Goal: Transaction & Acquisition: Purchase product/service

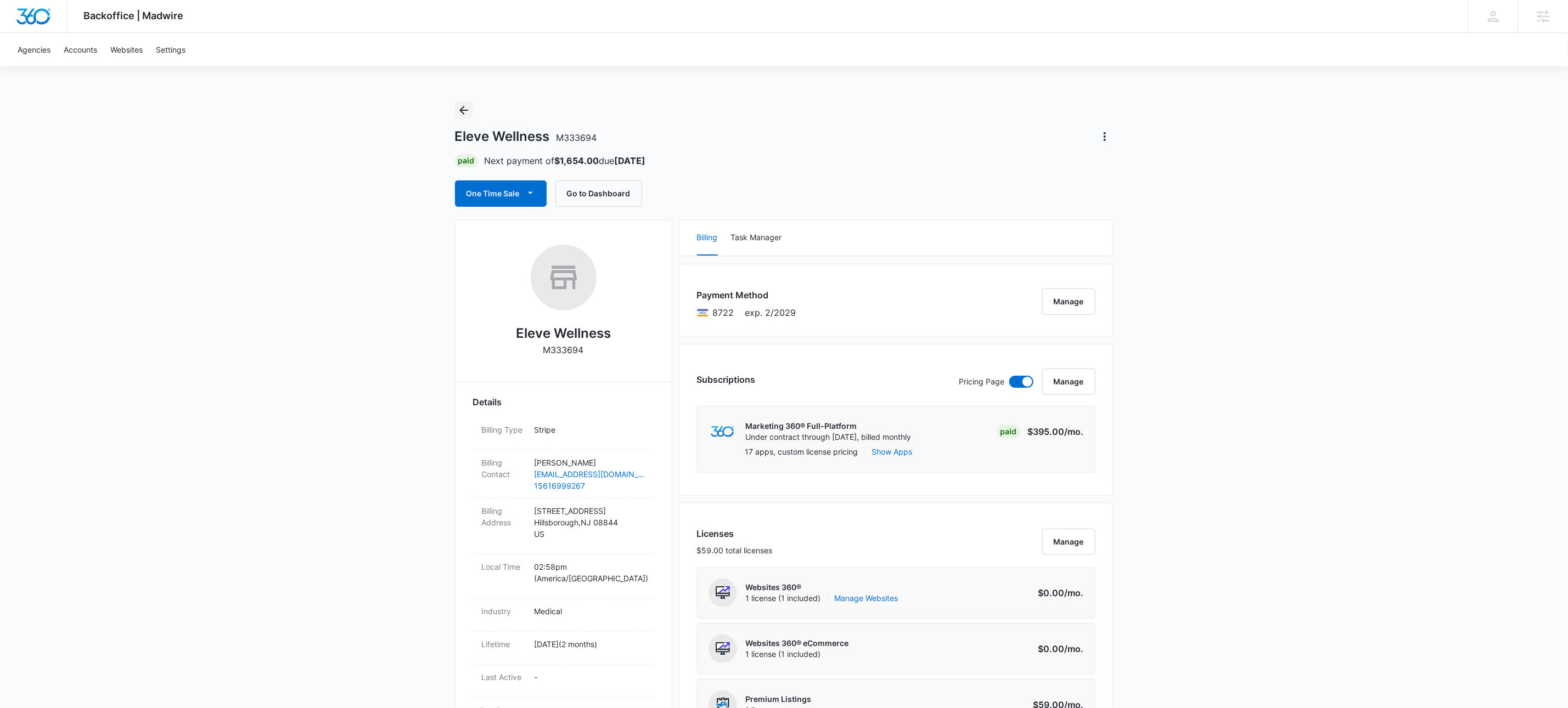
click at [458, 114] on icon "Back" at bounding box center [464, 110] width 13 height 13
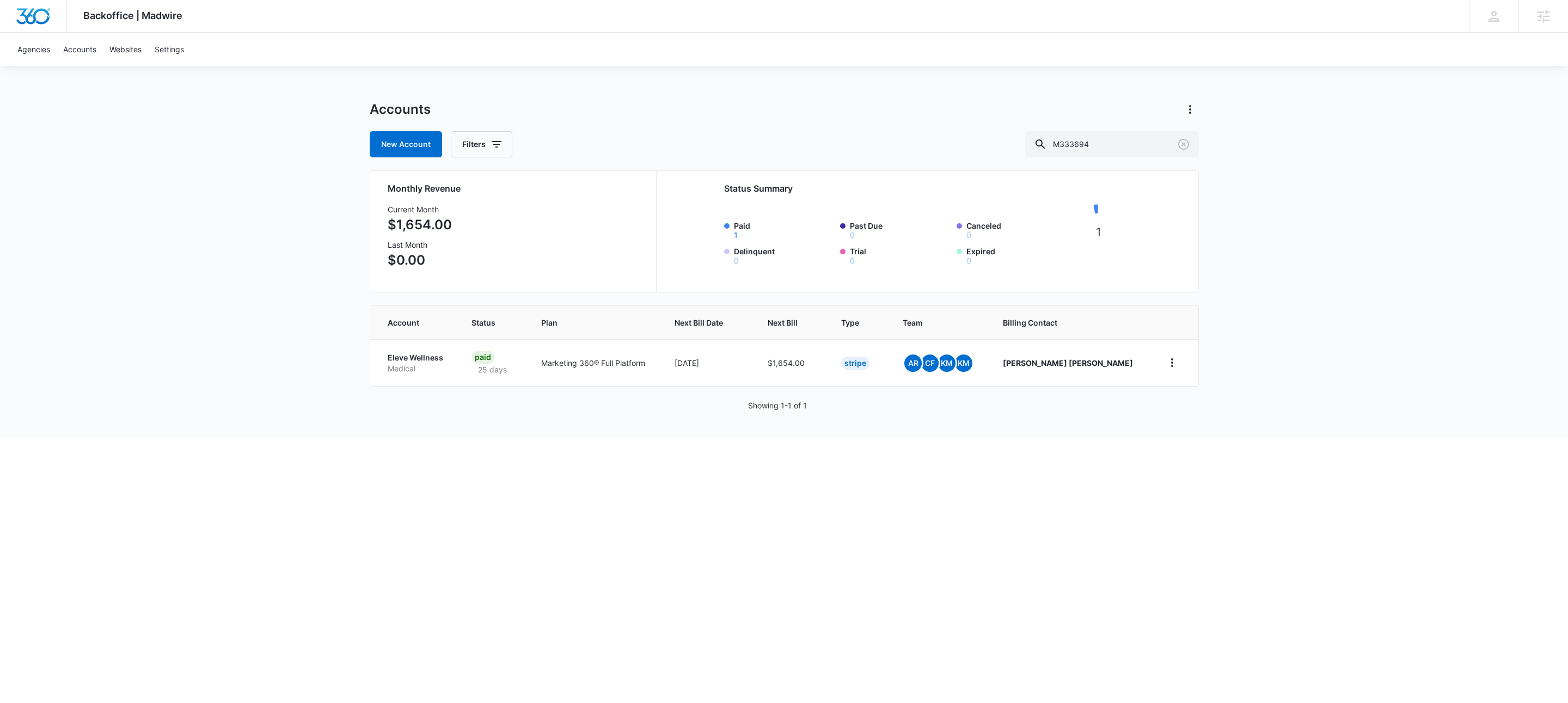
click at [1139, 158] on div "Accounts New Account Filters M333694 Monthly Revenue Current Month $1,654.00 La…" at bounding box center [784, 269] width 830 height 337
click at [1144, 150] on input "M333694" at bounding box center [1112, 144] width 174 height 26
paste input "6818"
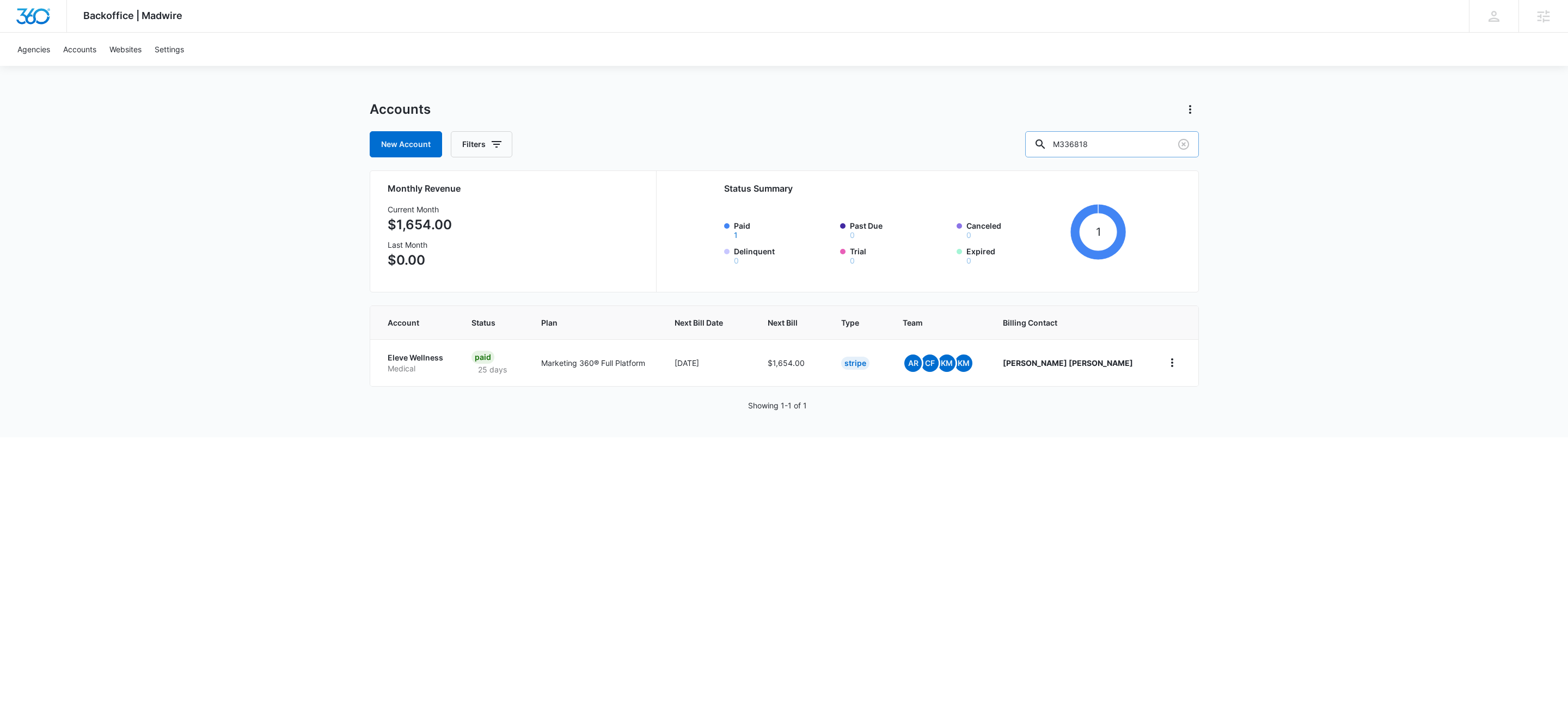
type input "M336818"
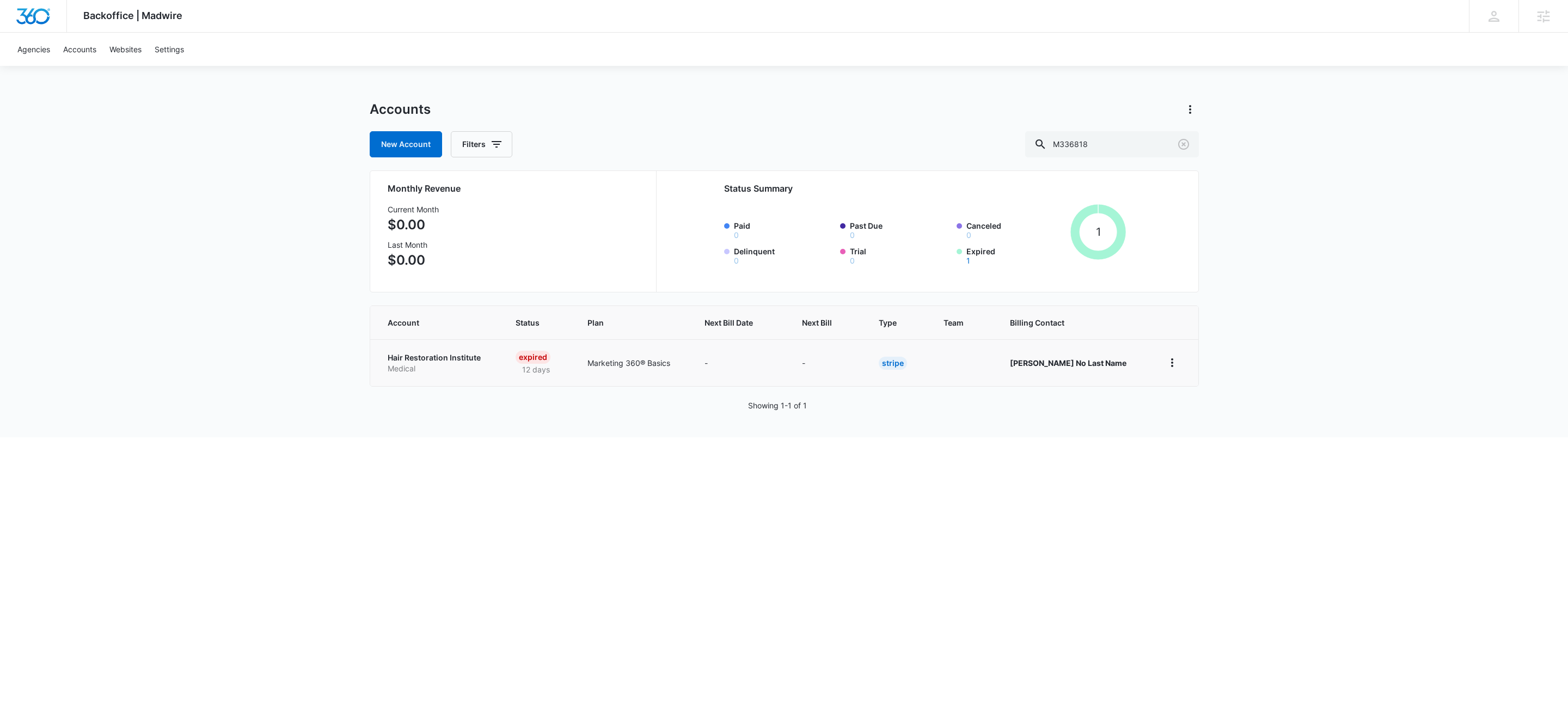
click at [435, 366] on p "Medical" at bounding box center [439, 369] width 103 height 11
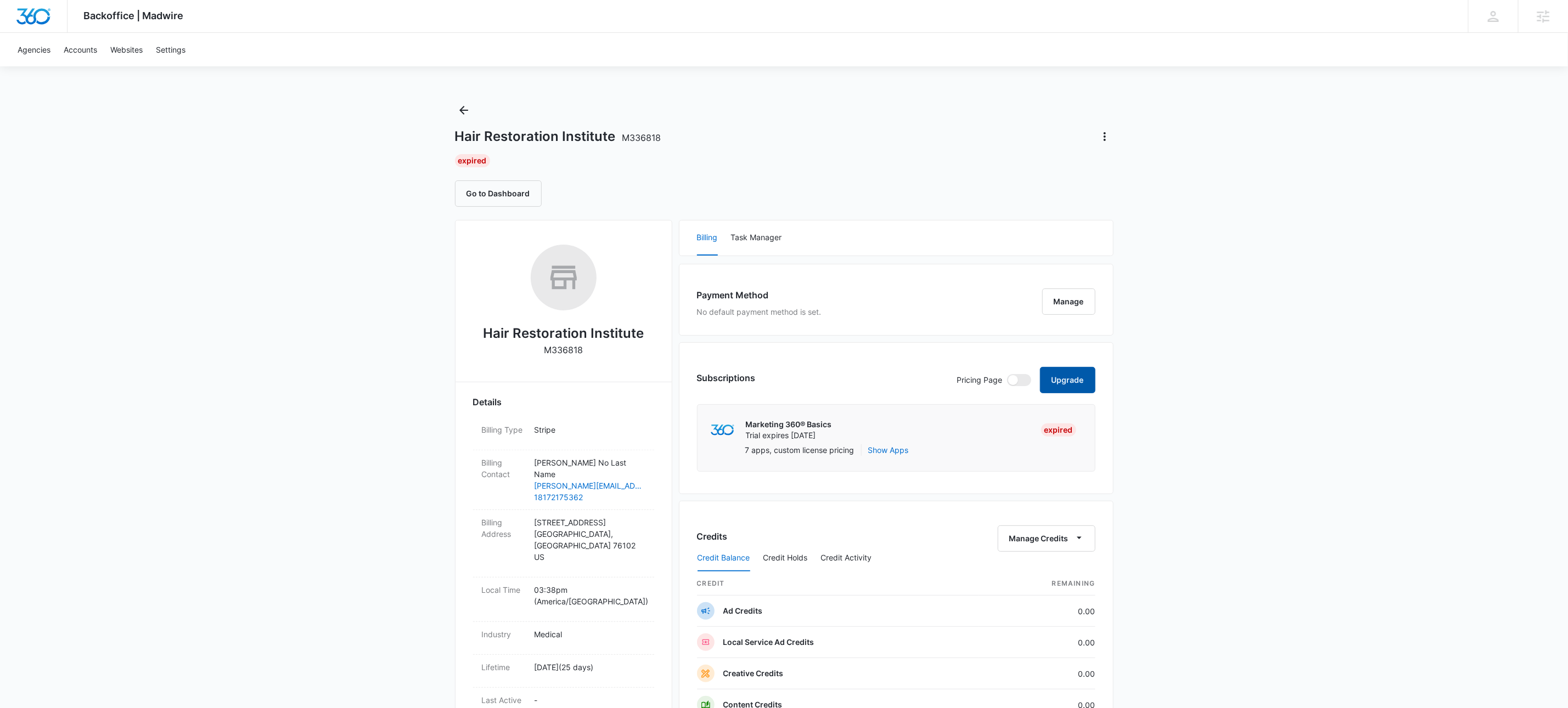
click at [1079, 386] on button "Upgrade" at bounding box center [1068, 380] width 56 height 26
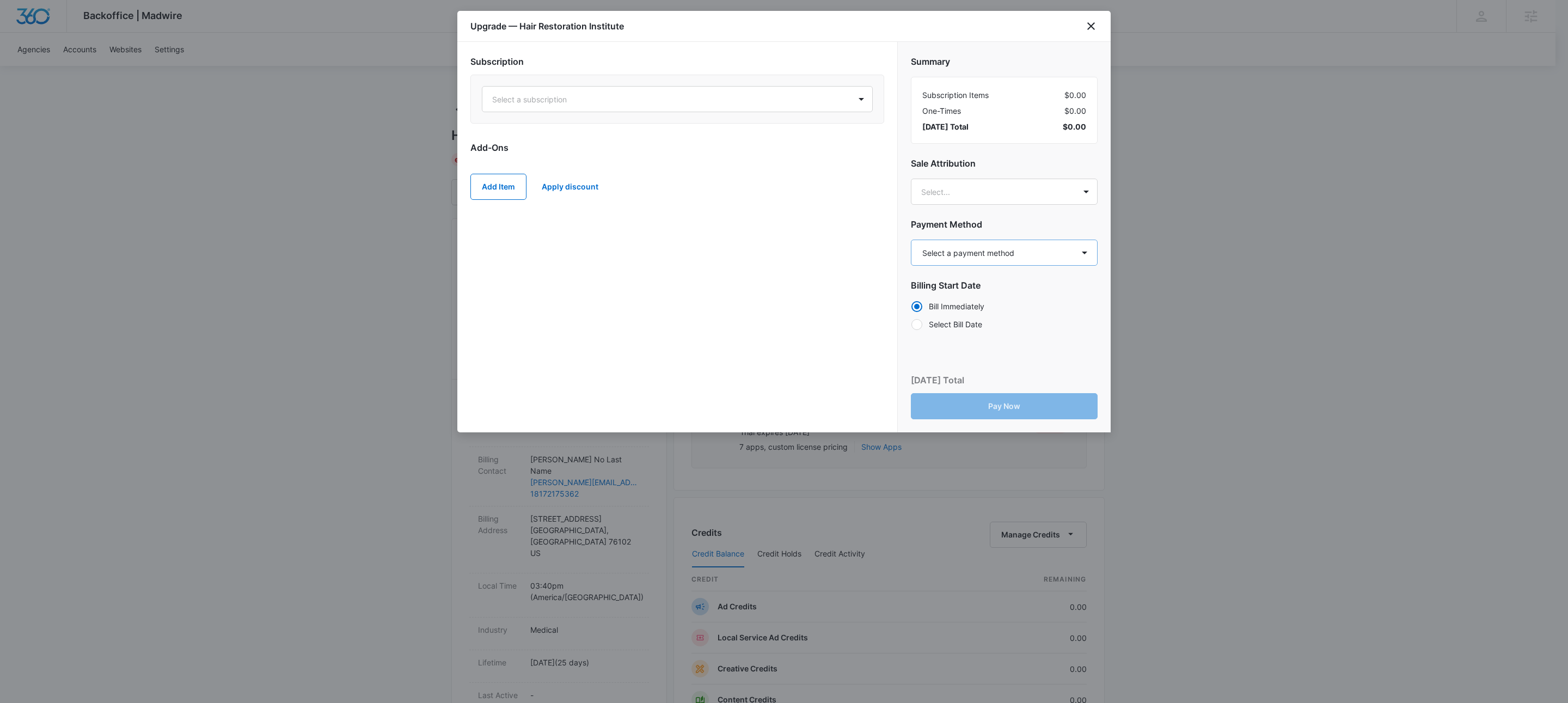
drag, startPoint x: 1033, startPoint y: 267, endPoint x: 1036, endPoint y: 258, distance: 9.5
click at [1033, 266] on div "Summary Subscription Items $0.00 One-Times $0.00 [DATE] Total $0.00 Sale Attrib…" at bounding box center [1004, 189] width 213 height 295
click at [1036, 254] on select "Select a payment method American Express ending in 3012 New payment method Mont…" at bounding box center [1004, 252] width 187 height 26
select select "pm_1S7jyAA4n8RTgNjU2jbTAWXo"
click at [911, 240] on select "Select a payment method American Express ending in 3012 New payment method Mont…" at bounding box center [1004, 252] width 187 height 26
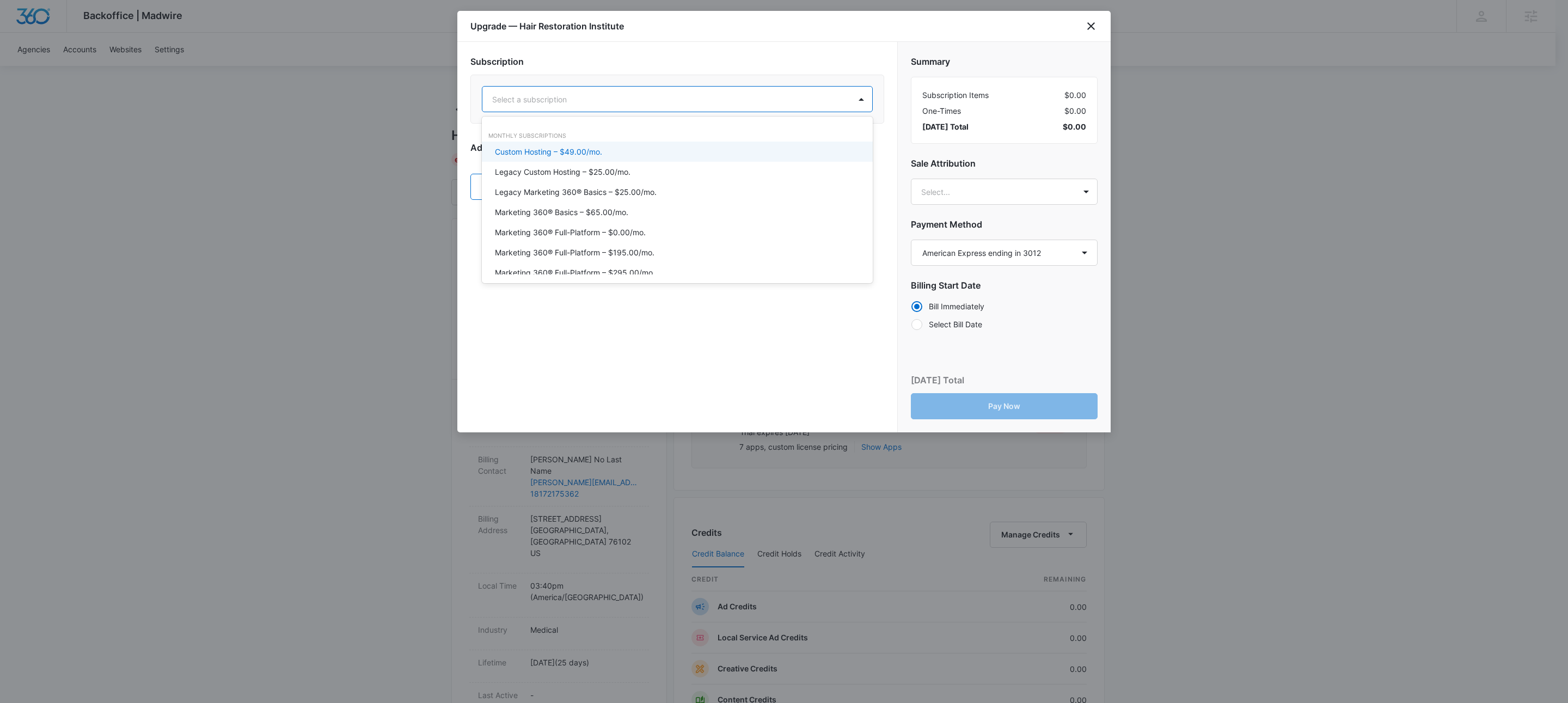
click at [709, 109] on div "Select a subscription" at bounding box center [666, 99] width 368 height 24
click at [713, 102] on div at bounding box center [664, 99] width 344 height 13
click at [715, 102] on div at bounding box center [664, 99] width 344 height 13
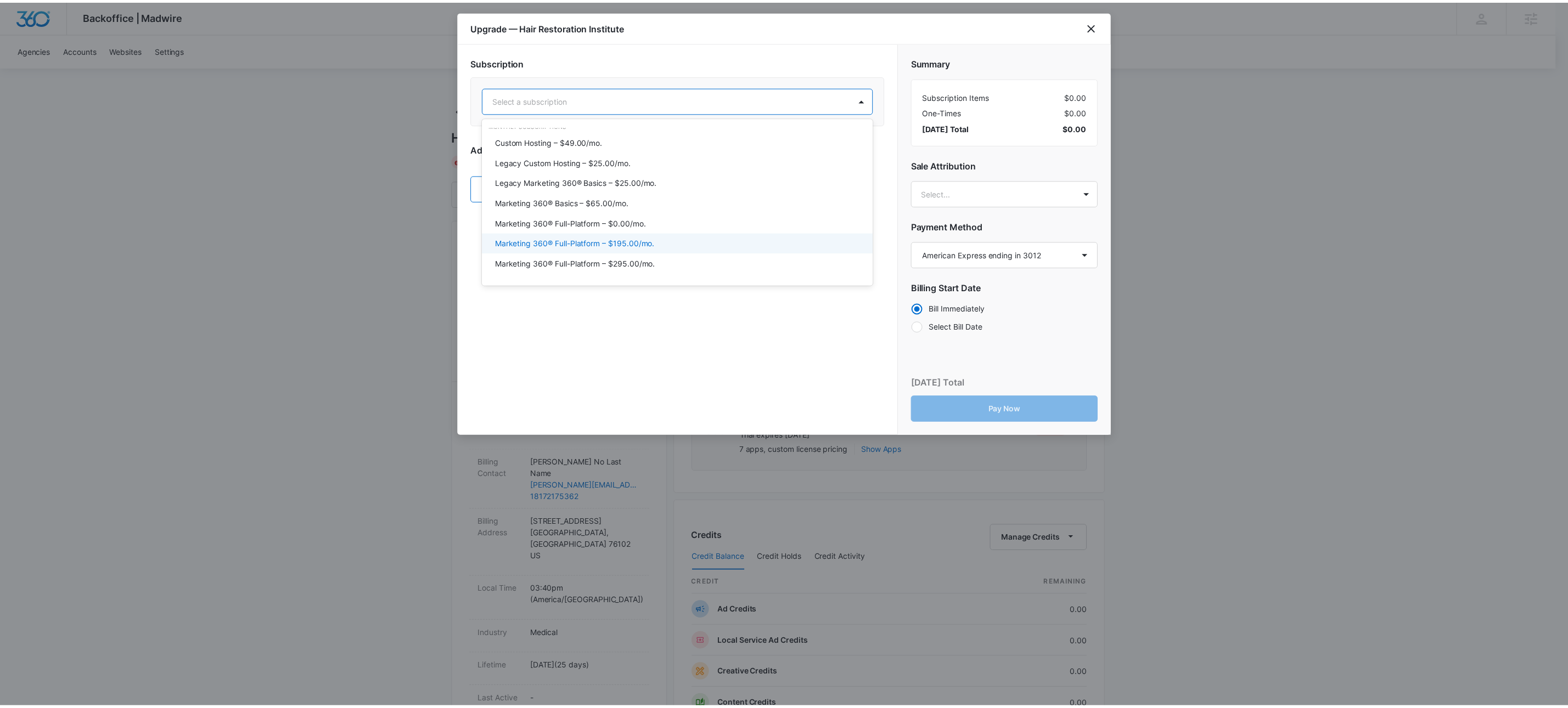
scroll to position [29, 0]
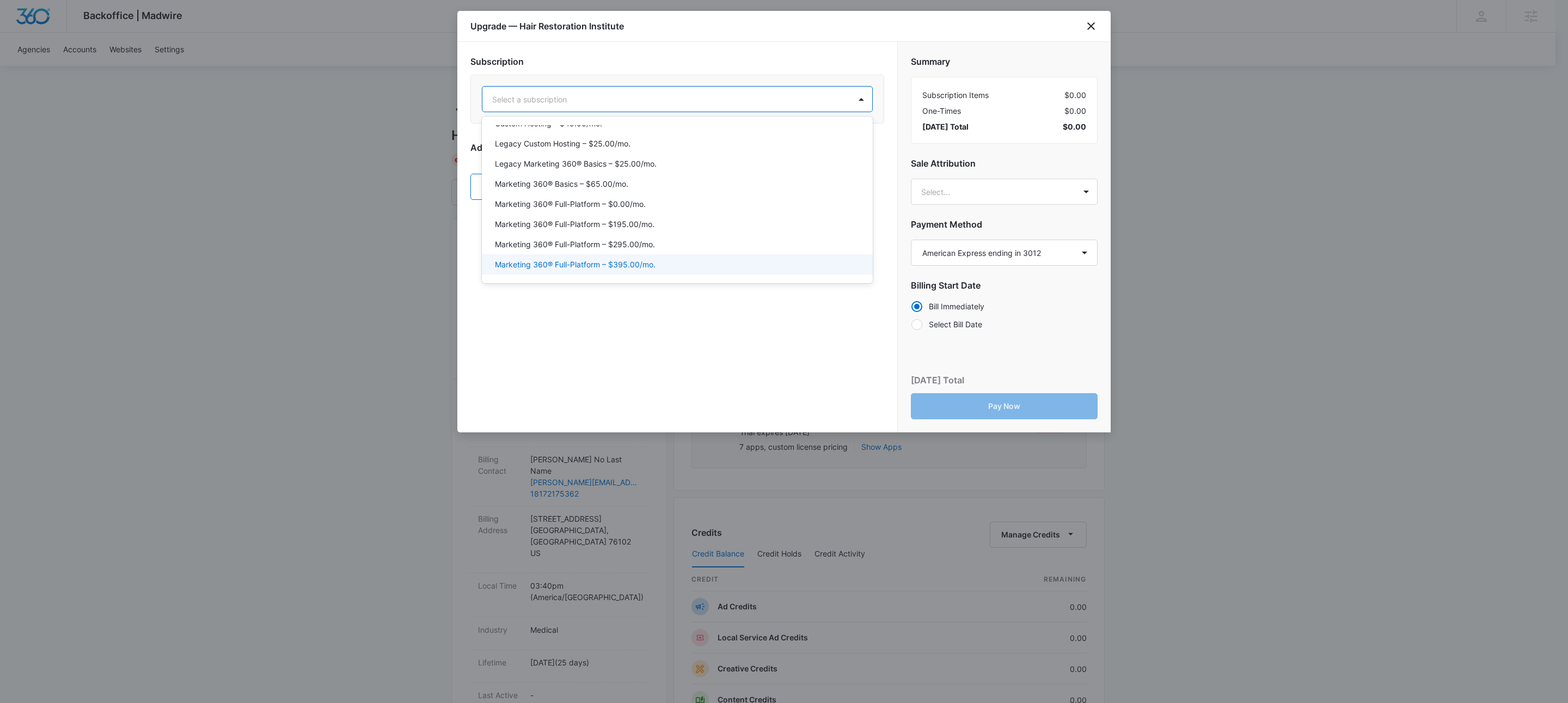
click at [676, 263] on div "Marketing 360® Full-Platform – $395.00/mo." at bounding box center [676, 265] width 363 height 12
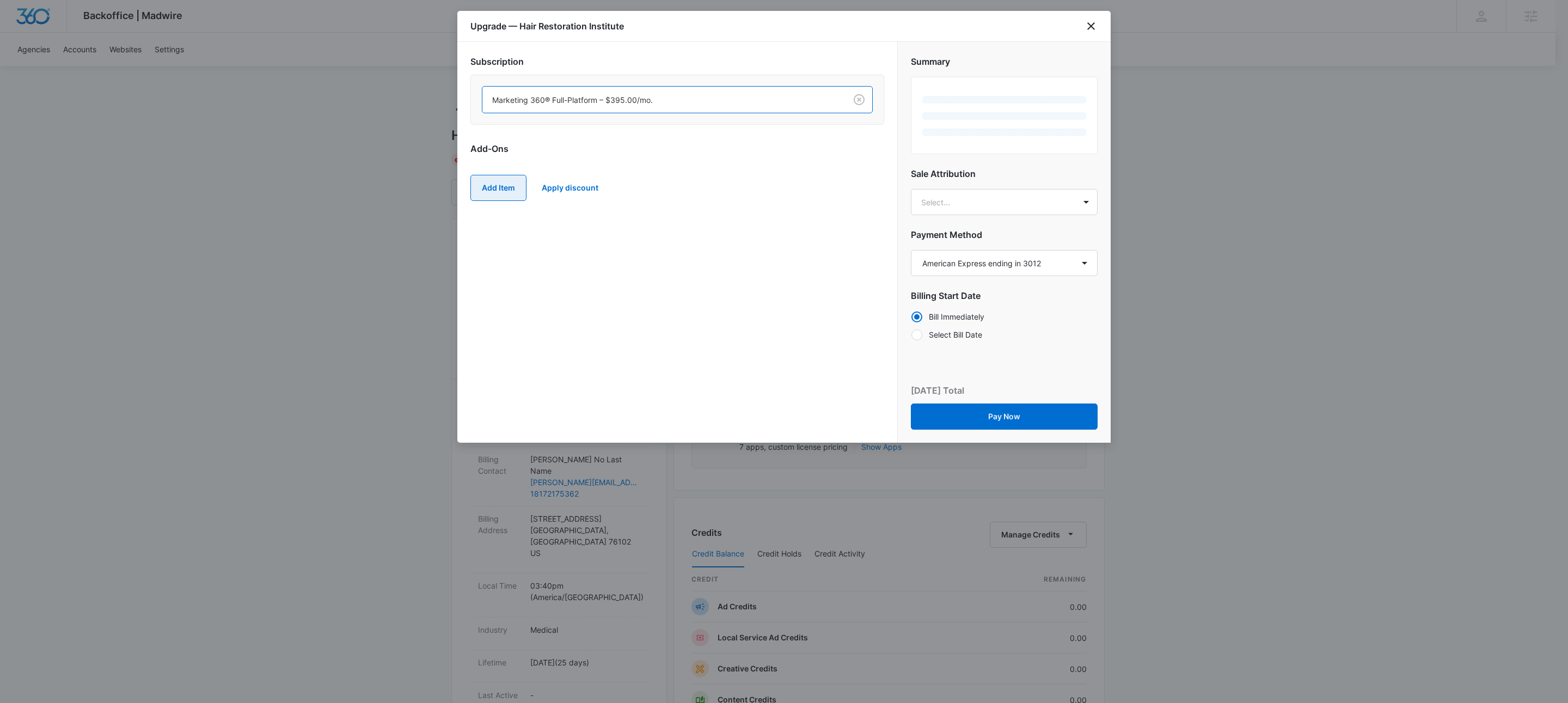
click at [507, 190] on button "Add Item" at bounding box center [498, 187] width 56 height 26
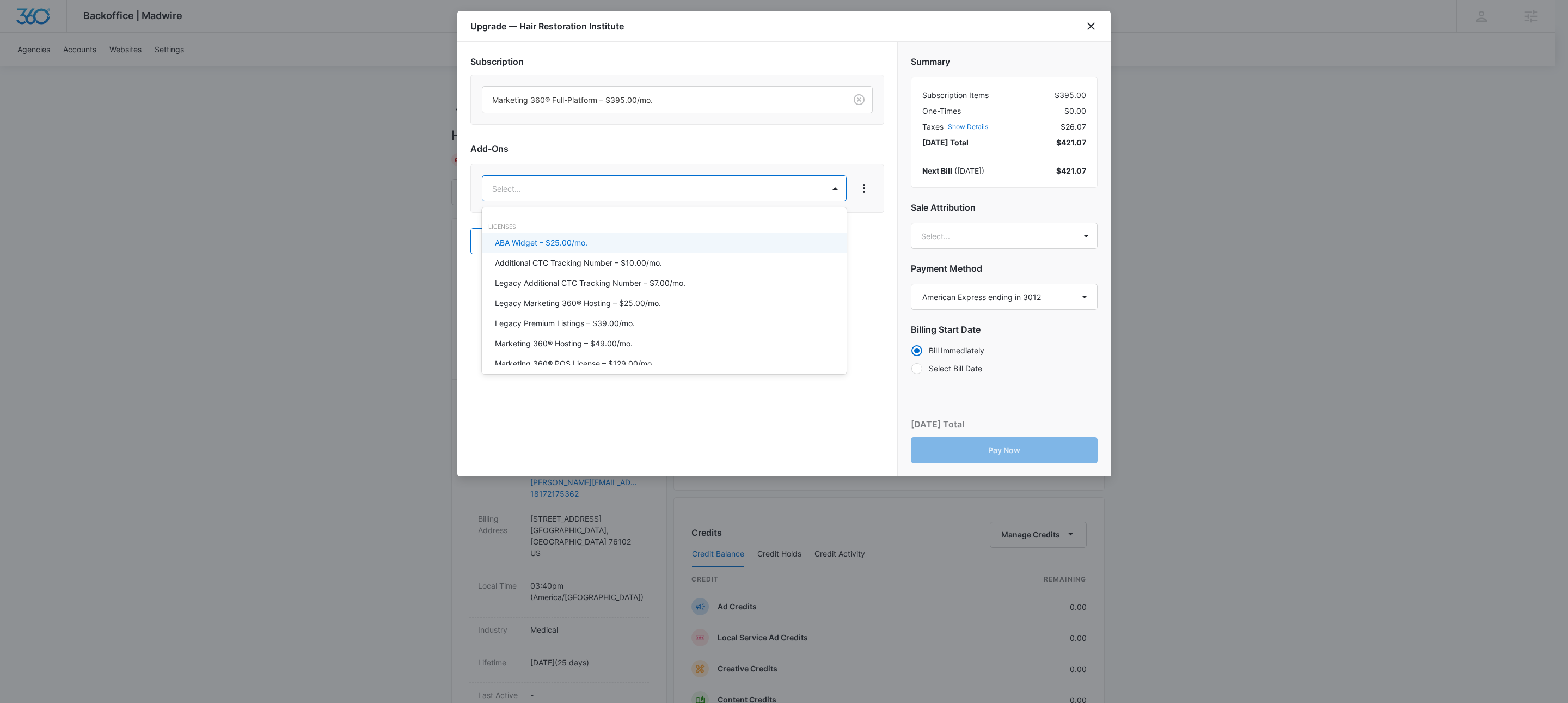
click at [532, 183] on body "Backoffice | Madwire Apps Settings KW Kait Weagraff [EMAIL_ADDRESS][PERSON_NAME…" at bounding box center [784, 557] width 1568 height 1114
type input "content"
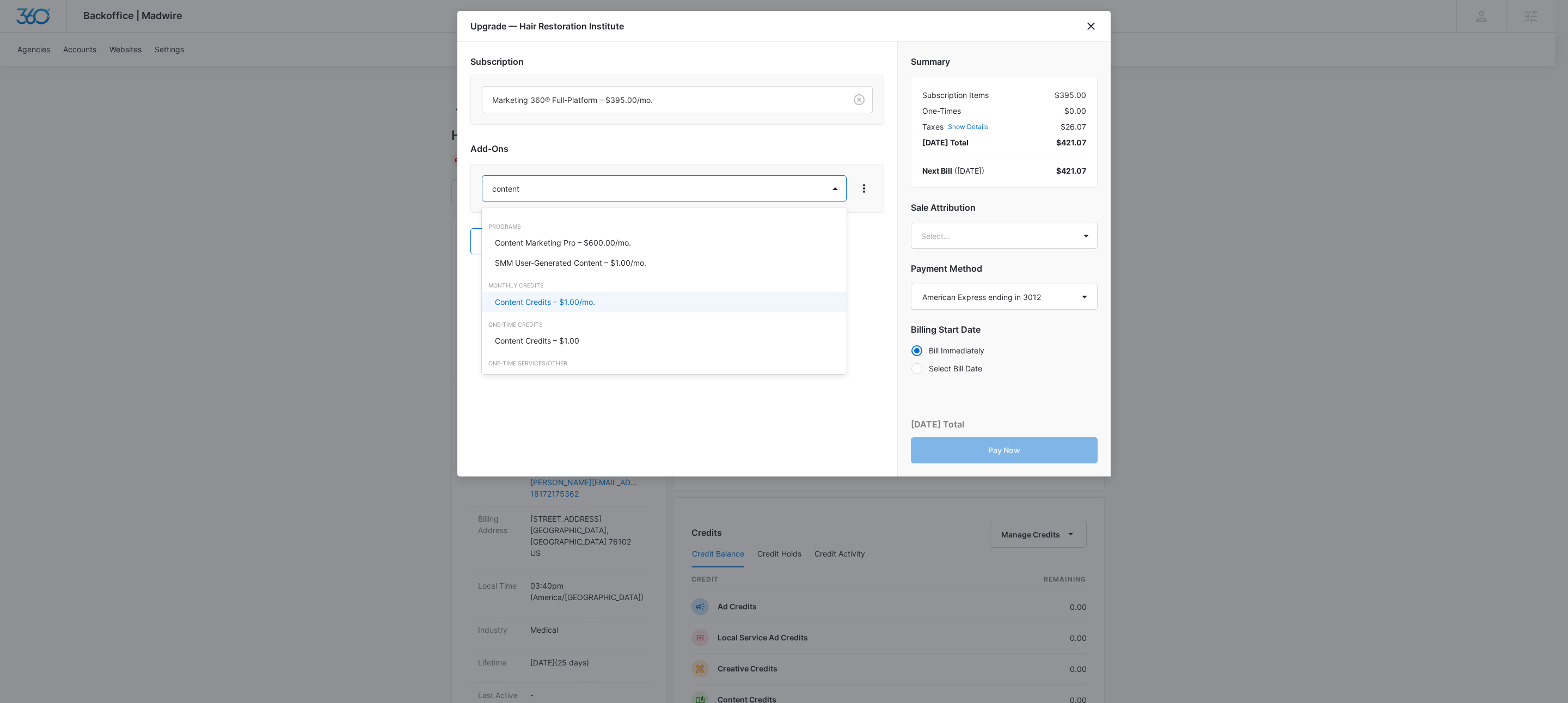
click at [576, 306] on p "Content Credits – $1.00/mo." at bounding box center [545, 303] width 100 height 12
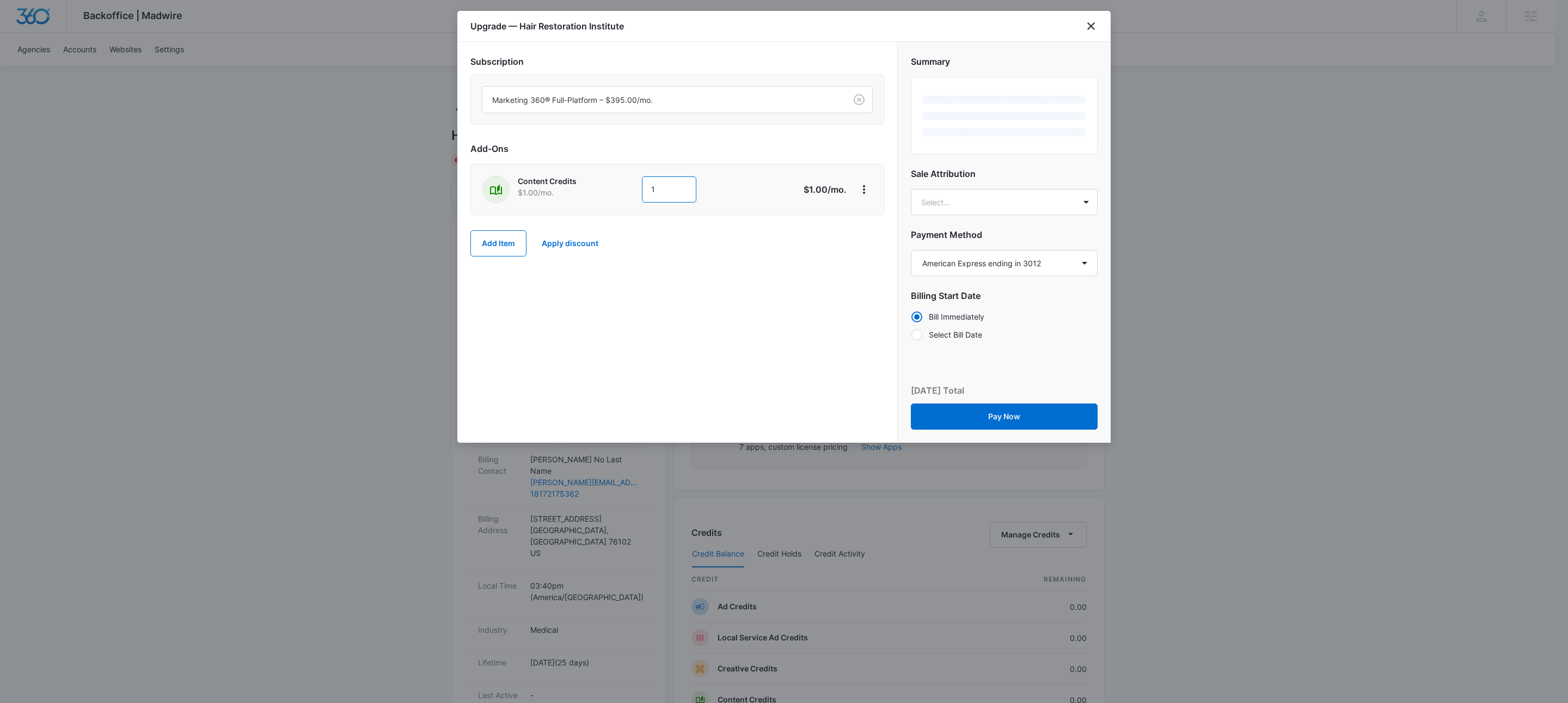
click at [654, 193] on input "1" at bounding box center [668, 189] width 54 height 26
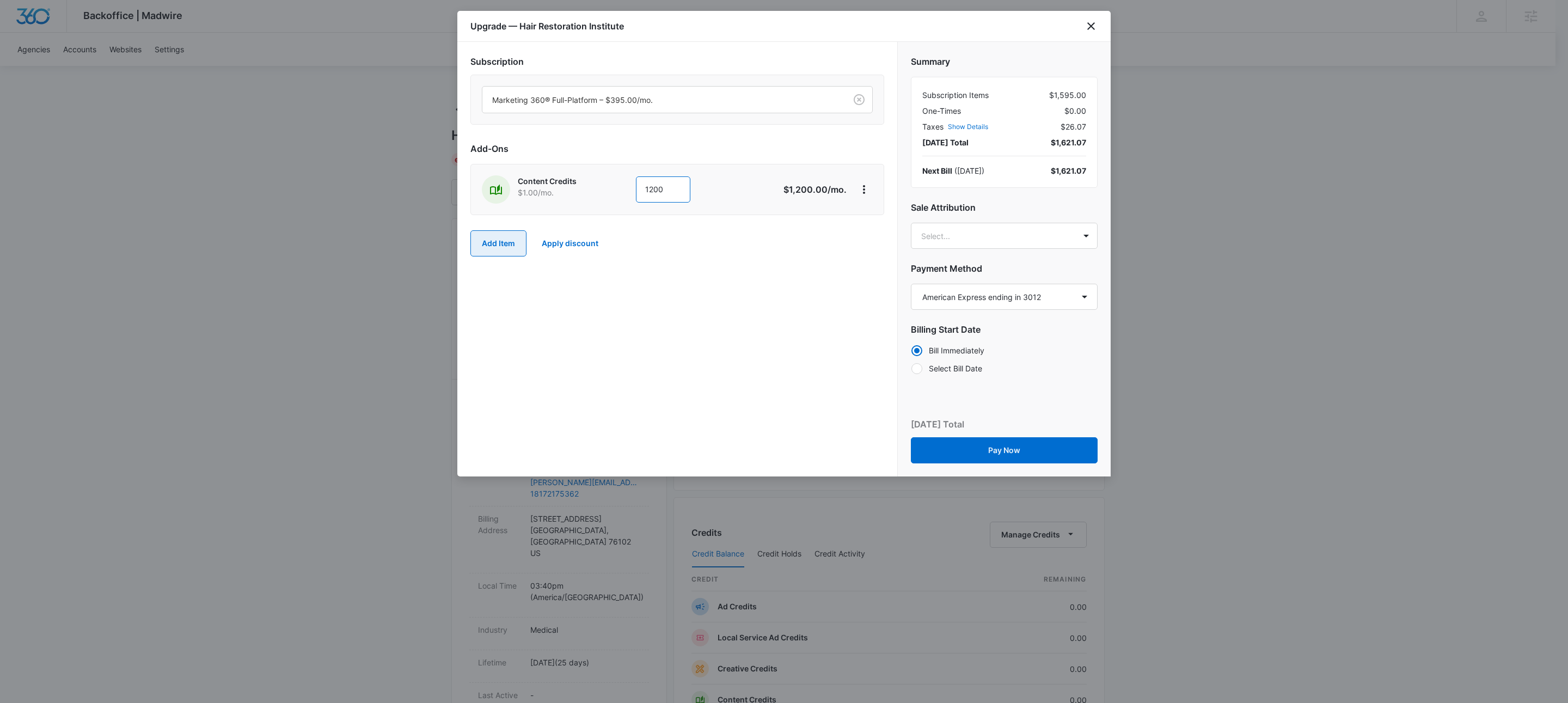
type input "1200"
click at [522, 238] on button "Add Item" at bounding box center [498, 243] width 56 height 26
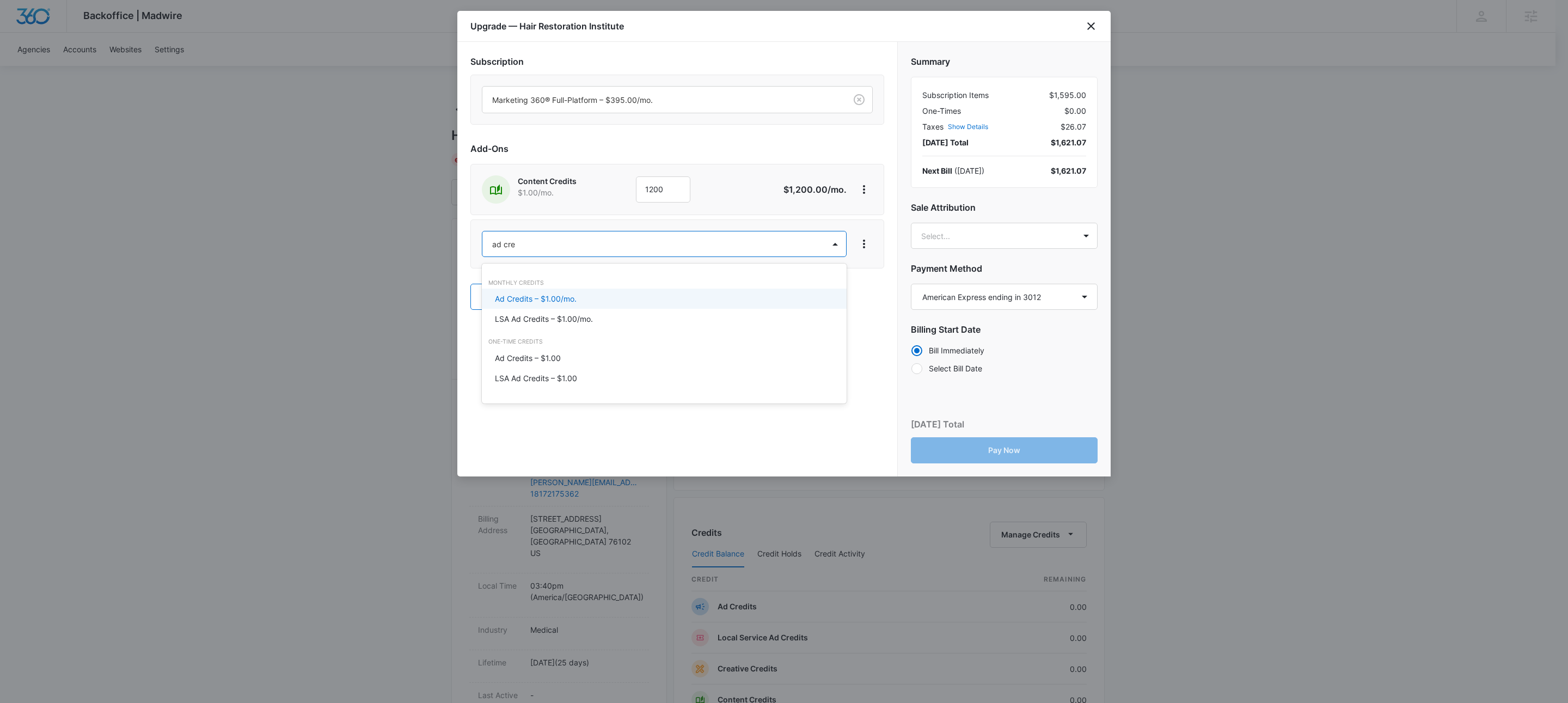
type input "ad cred"
click at [563, 303] on p "Ad Credits – $1.00/mo." at bounding box center [535, 299] width 82 height 12
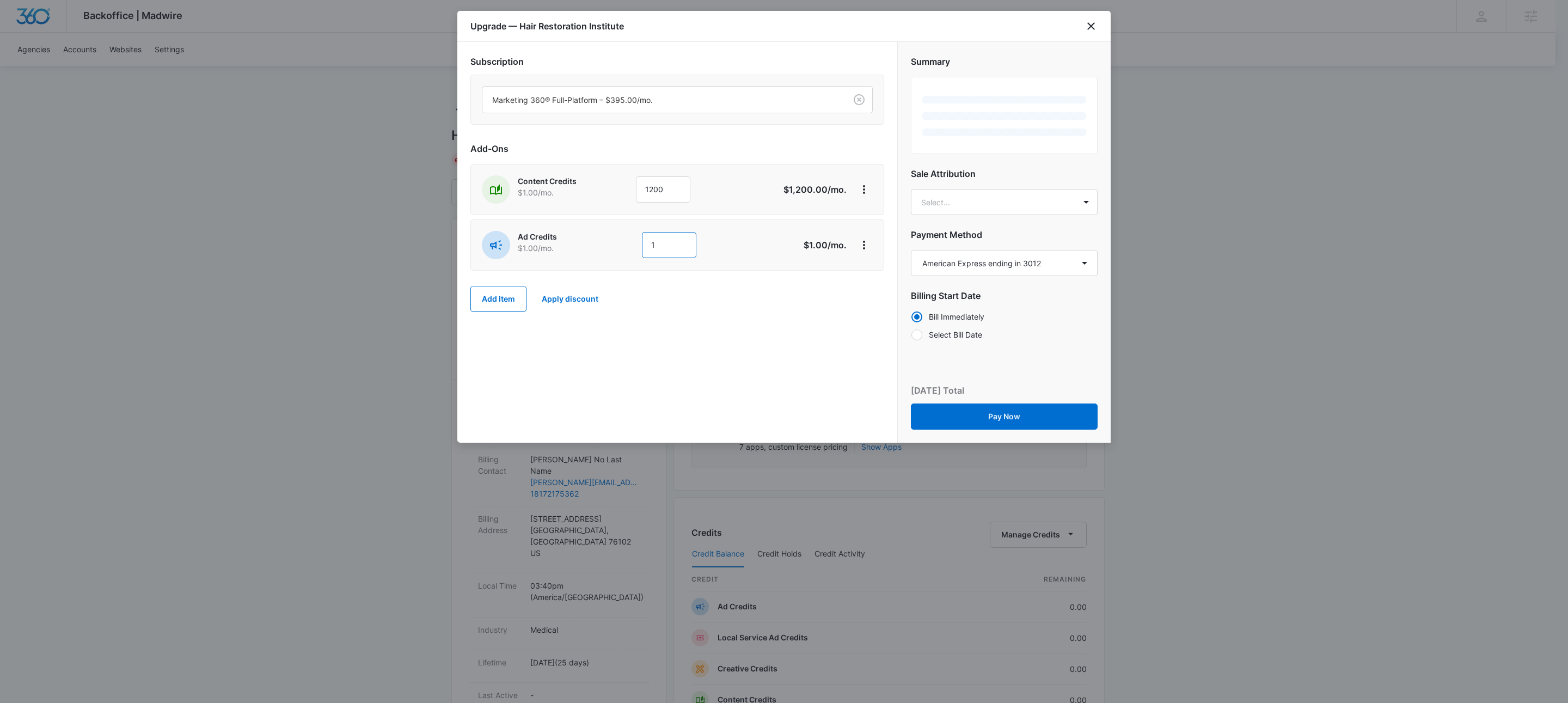
click at [659, 243] on input "1" at bounding box center [668, 245] width 54 height 26
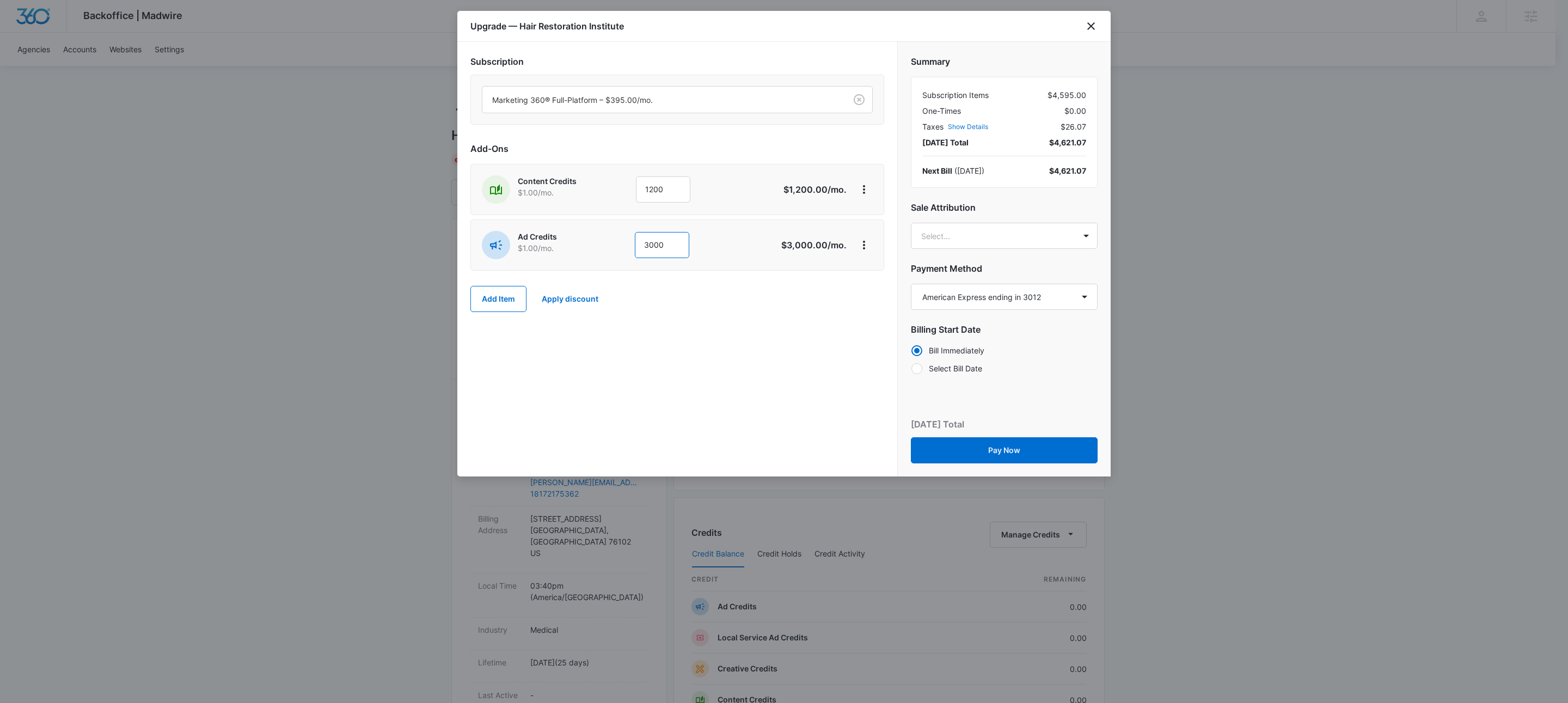
type input "3000"
click at [769, 355] on div "Subscription Marketing 360® Full-Platform – $395.00/mo. Add-Ons Content Credits…" at bounding box center [677, 259] width 440 height 435
click at [1020, 240] on body "Backoffice | Madwire Apps Settings KW Kait Weagraff [EMAIL_ADDRESS][PERSON_NAME…" at bounding box center [784, 557] width 1568 height 1114
type input "[PERSON_NAME]"
click at [1012, 292] on div "[PERSON_NAME] [PERSON_NAME][EMAIL_ADDRESS][PERSON_NAME][DOMAIN_NAME]" at bounding box center [1003, 291] width 158 height 42
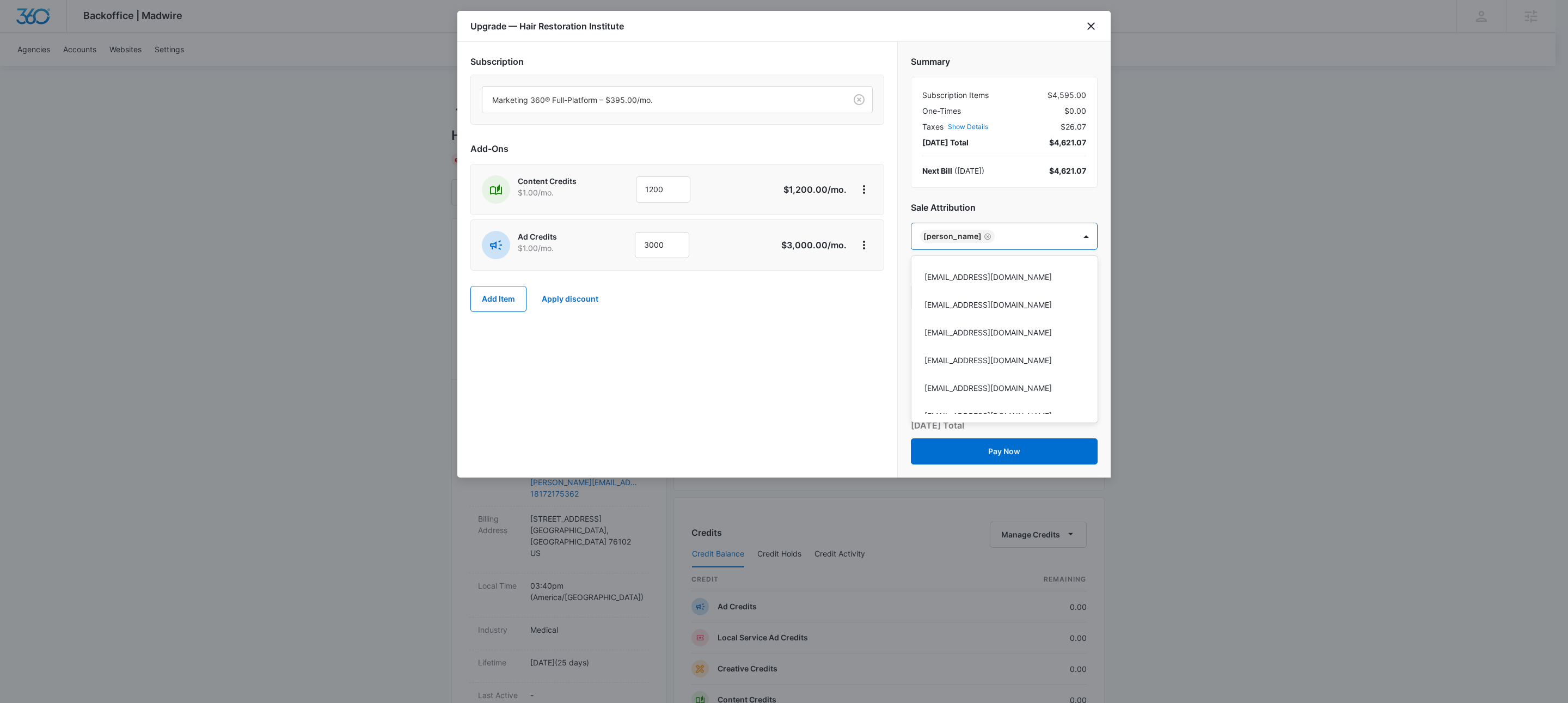
click at [813, 342] on div at bounding box center [784, 351] width 1568 height 703
click at [1044, 229] on body "Backoffice | Madwire Apps Settings KW Kait Weagraff [EMAIL_ADDRESS][PERSON_NAME…" at bounding box center [784, 557] width 1568 height 1114
type input "austyn"
click at [1003, 273] on p "[PERSON_NAME]" at bounding box center [1003, 278] width 158 height 12
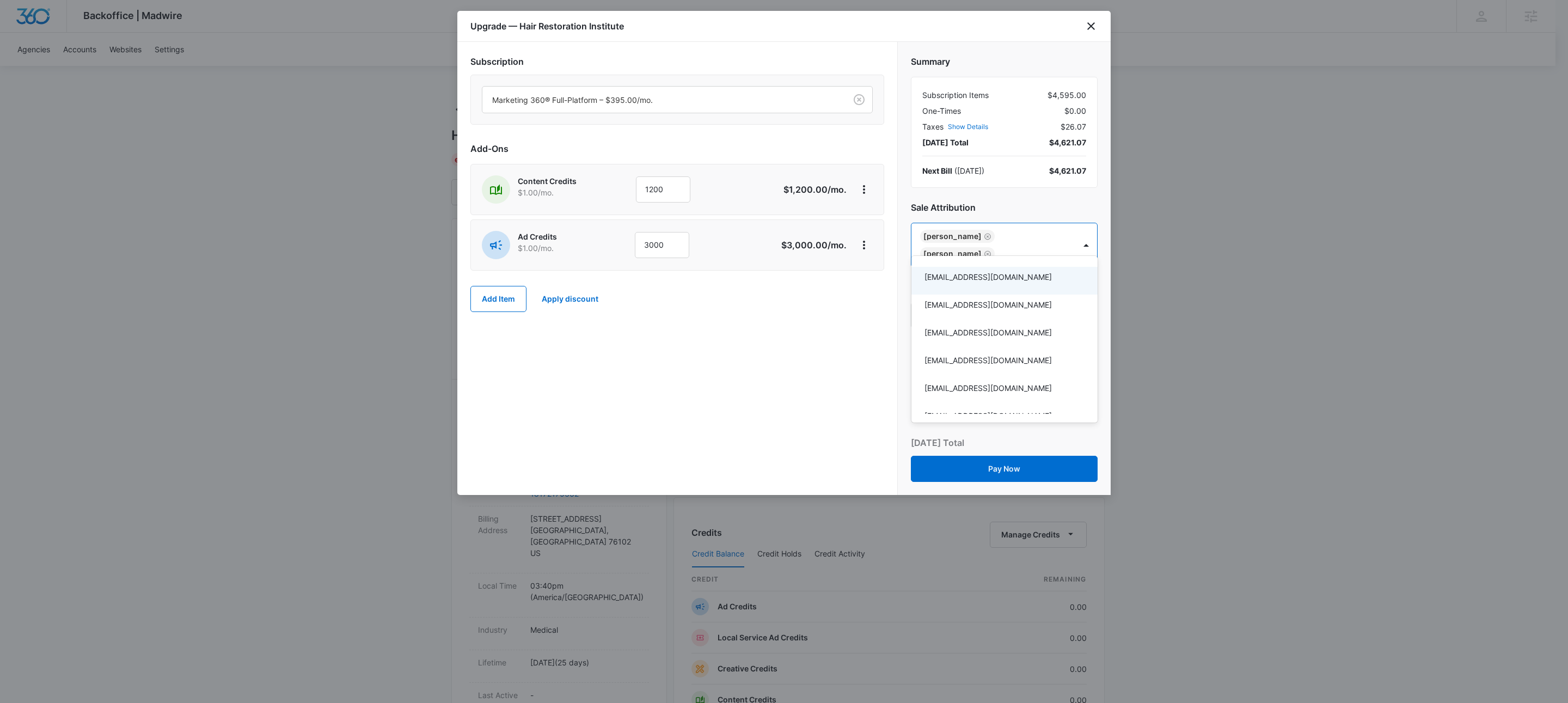
click at [693, 358] on div at bounding box center [784, 351] width 1568 height 703
click at [731, 395] on div "Subscription Marketing 360® Full-Platform – $395.00/mo. Add-Ons Content Credits…" at bounding box center [677, 268] width 440 height 453
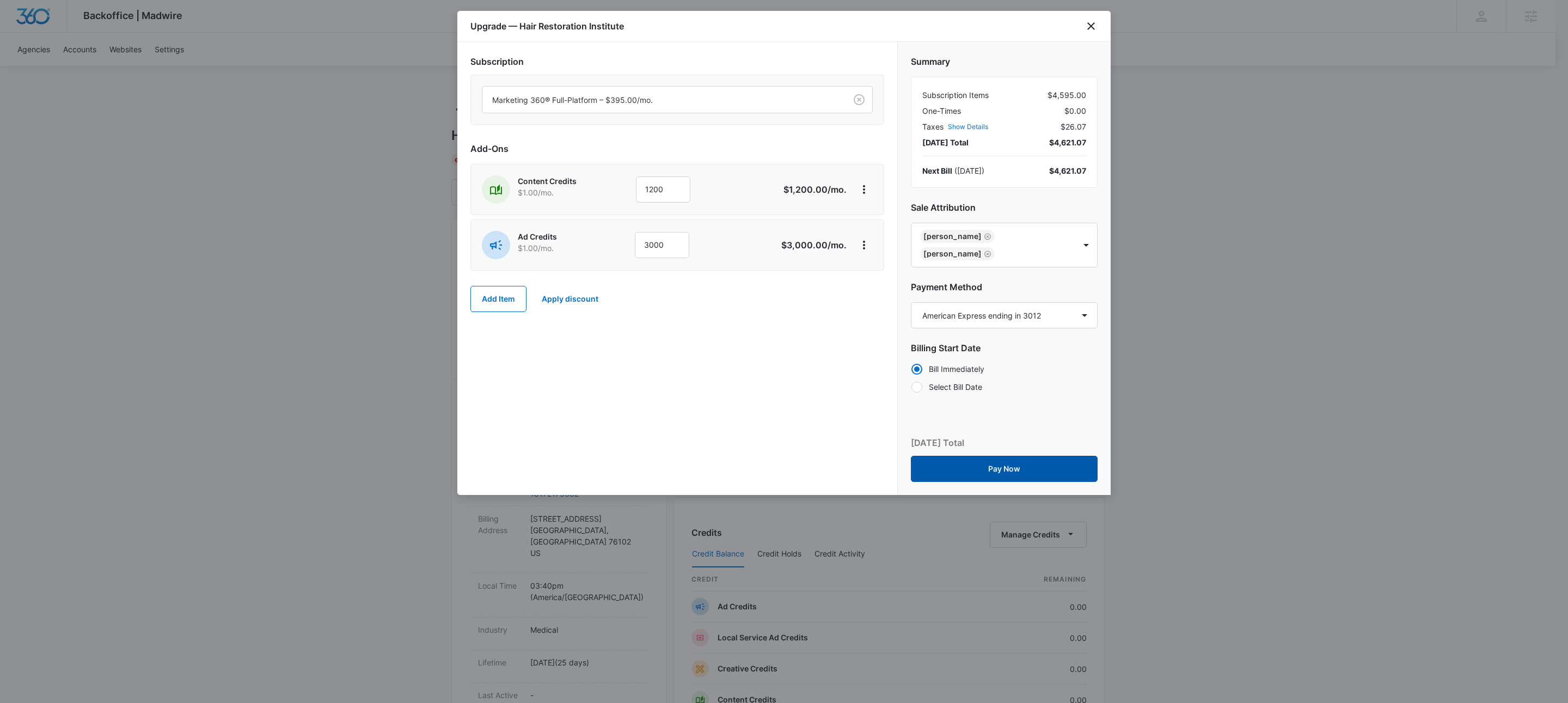
click at [1048, 456] on button "Pay Now" at bounding box center [1004, 468] width 187 height 26
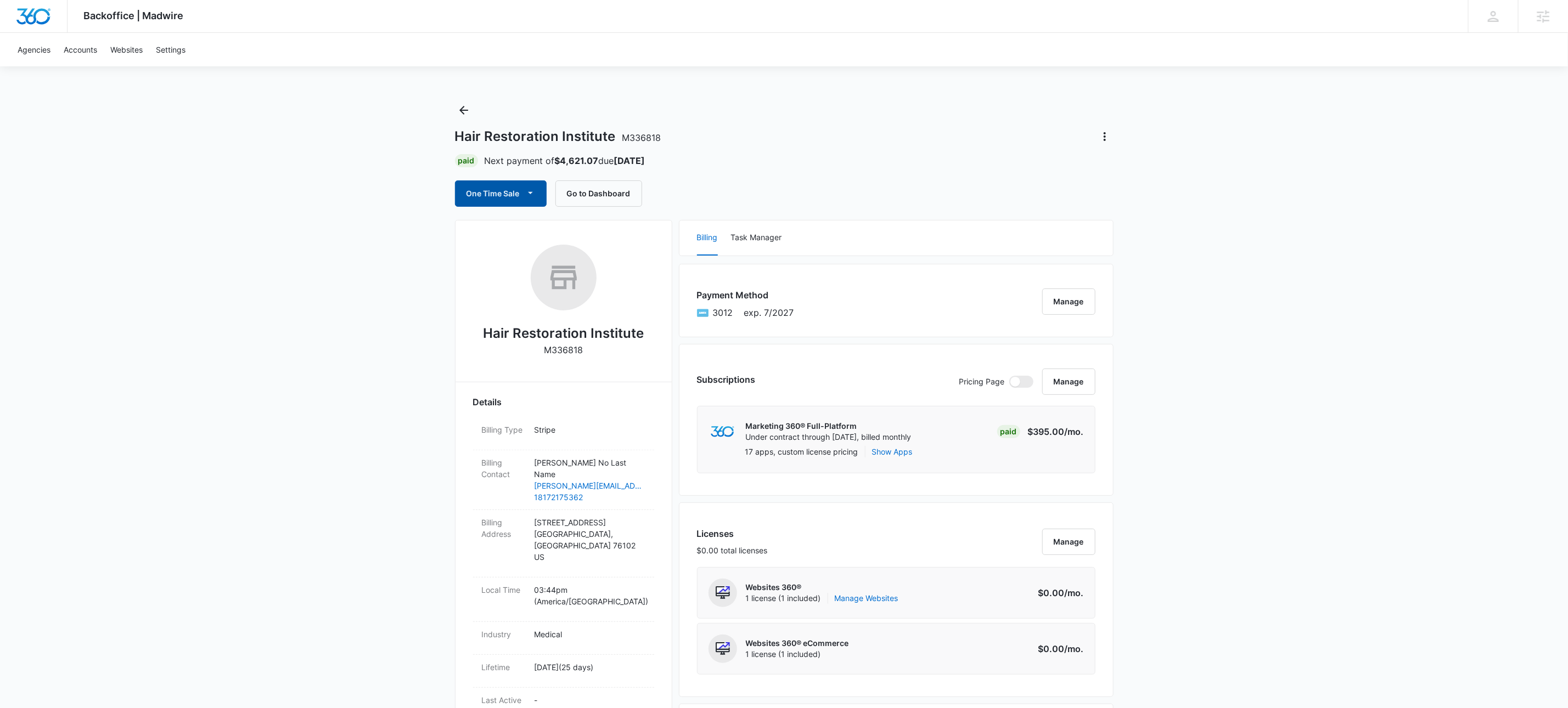
click at [540, 198] on button "One Time Sale" at bounding box center [500, 193] width 92 height 26
click at [546, 221] on button "Run One-Time Payment" at bounding box center [539, 232] width 166 height 20
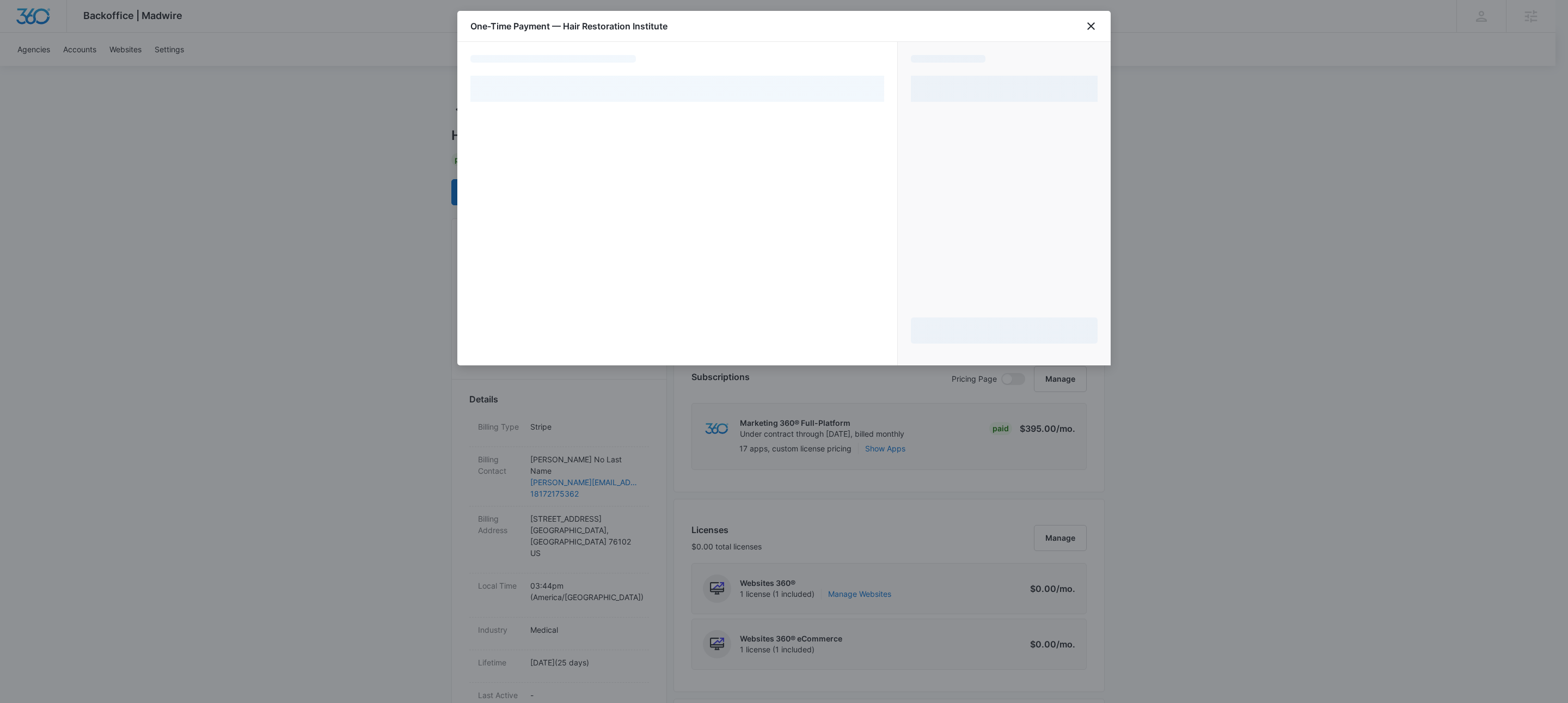
select select "pm_1S7jyAA4n8RTgNjU2jbTAWXo"
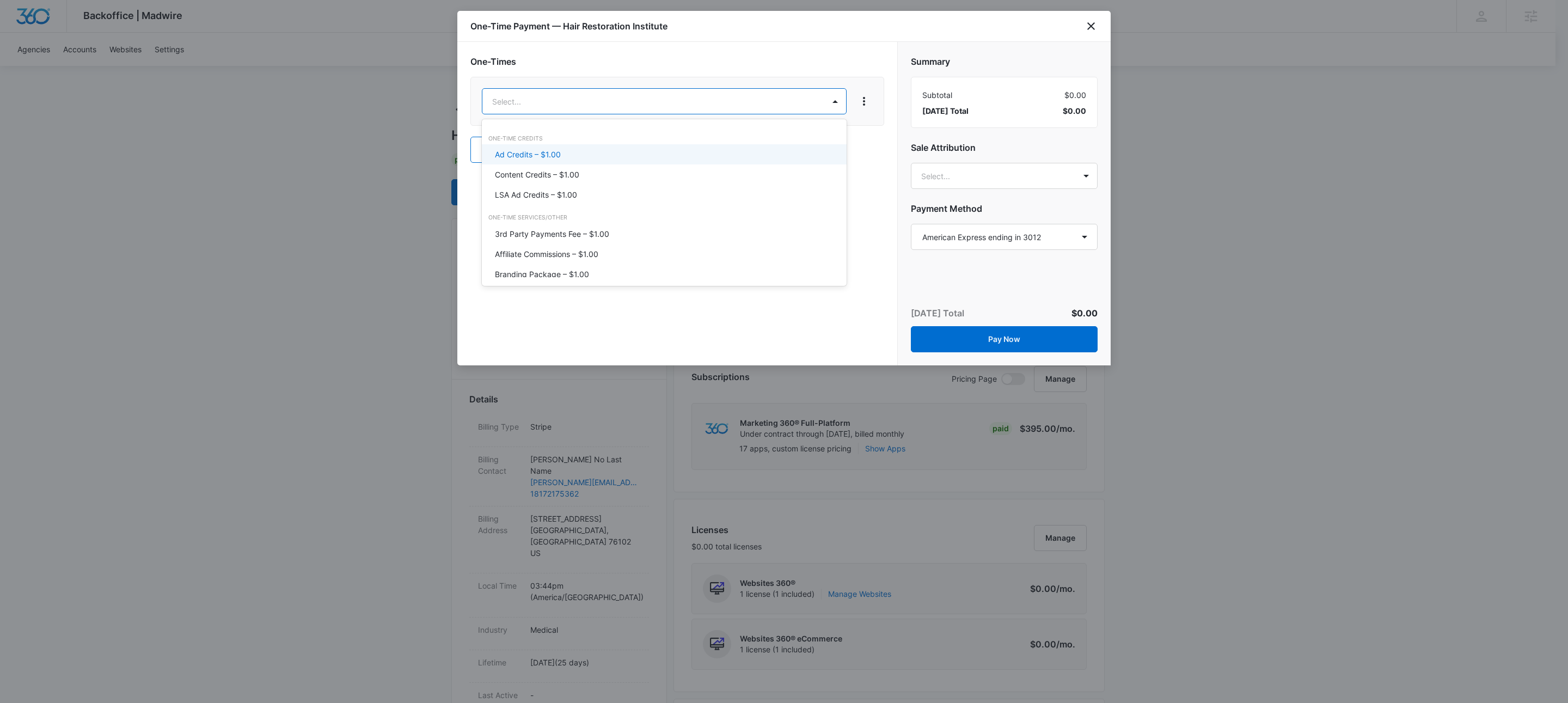
drag, startPoint x: 546, startPoint y: 157, endPoint x: 548, endPoint y: 151, distance: 6.3
click at [546, 157] on p "Ad Credits – $1.00" at bounding box center [527, 155] width 66 height 12
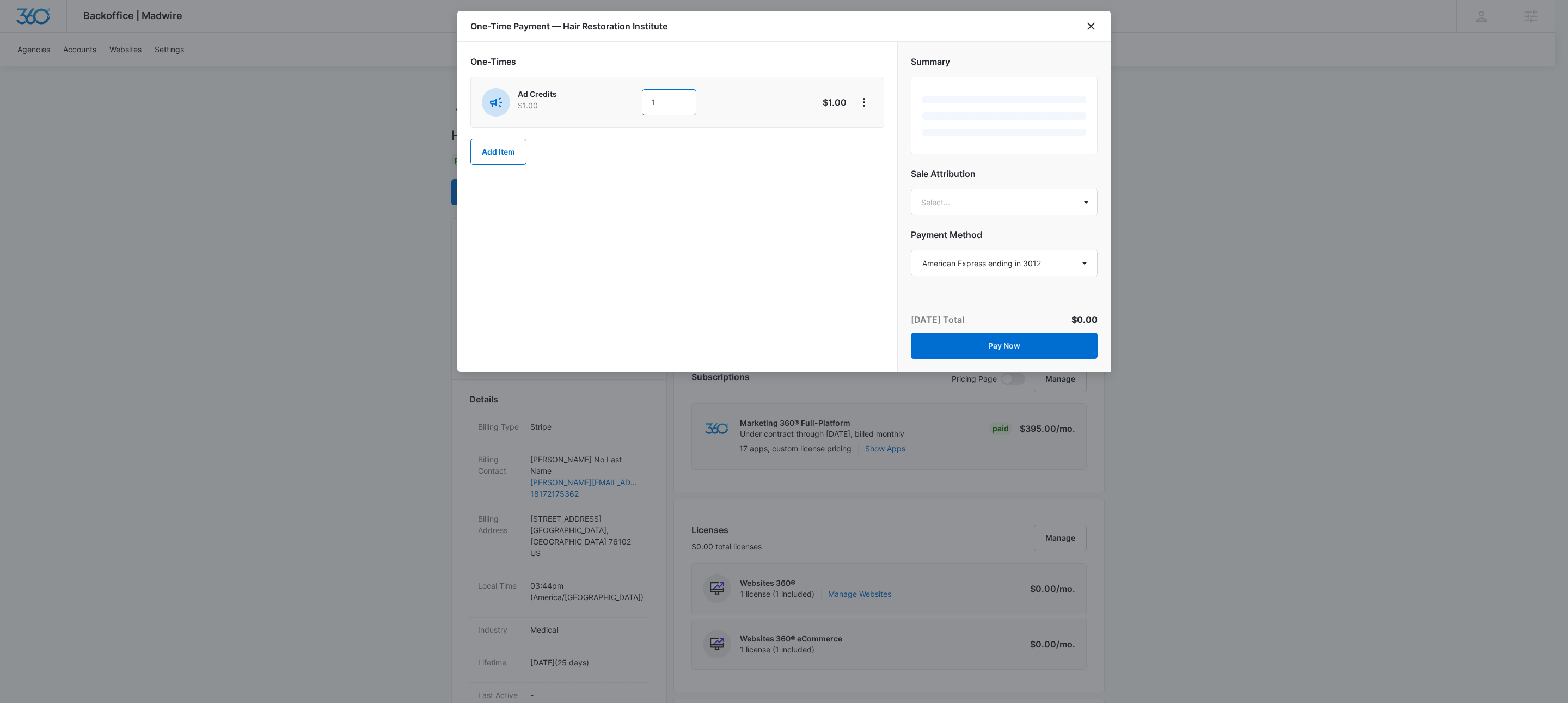
click at [667, 114] on input "1" at bounding box center [668, 102] width 54 height 26
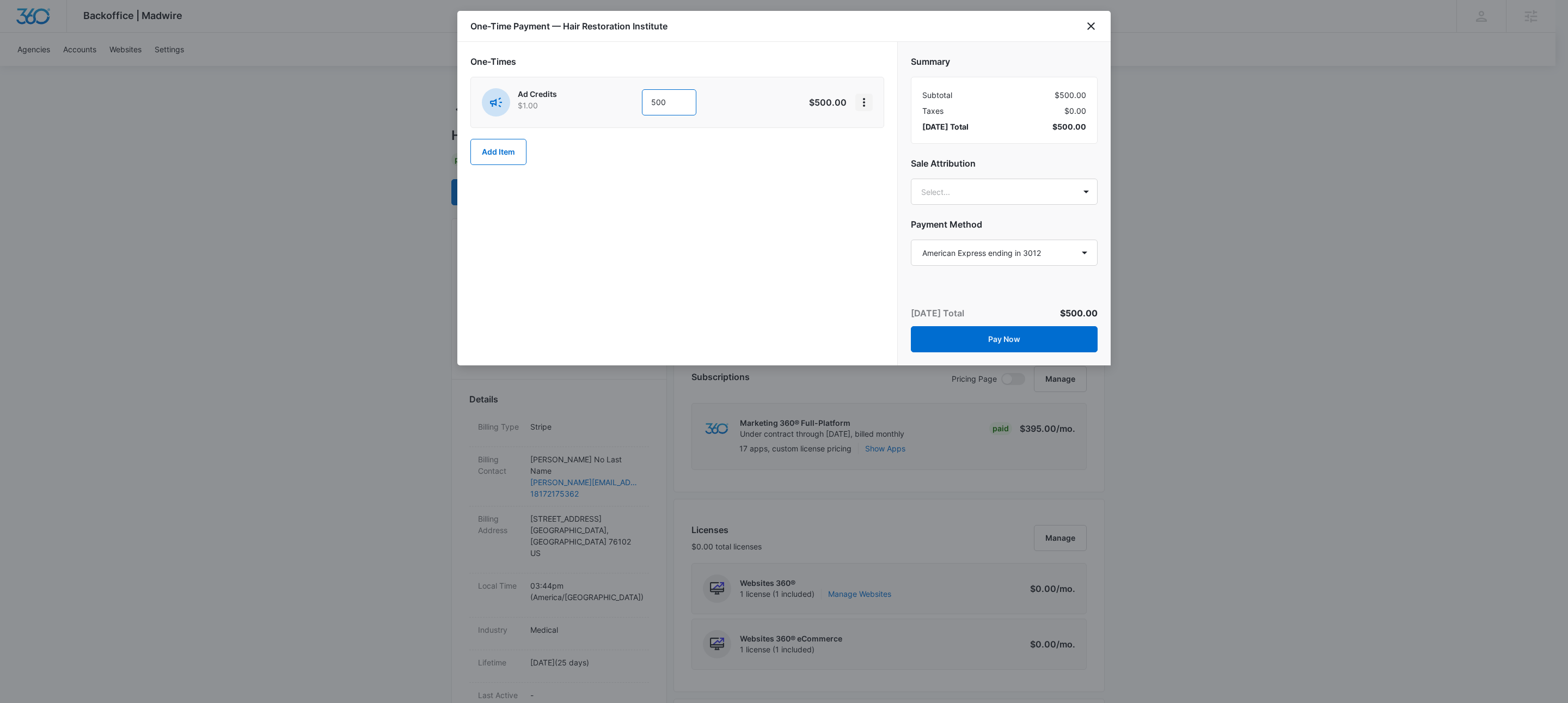
type input "500"
click at [855, 98] on button "View More" at bounding box center [864, 102] width 18 height 18
click at [891, 134] on div "Add Discount" at bounding box center [892, 134] width 48 height 8
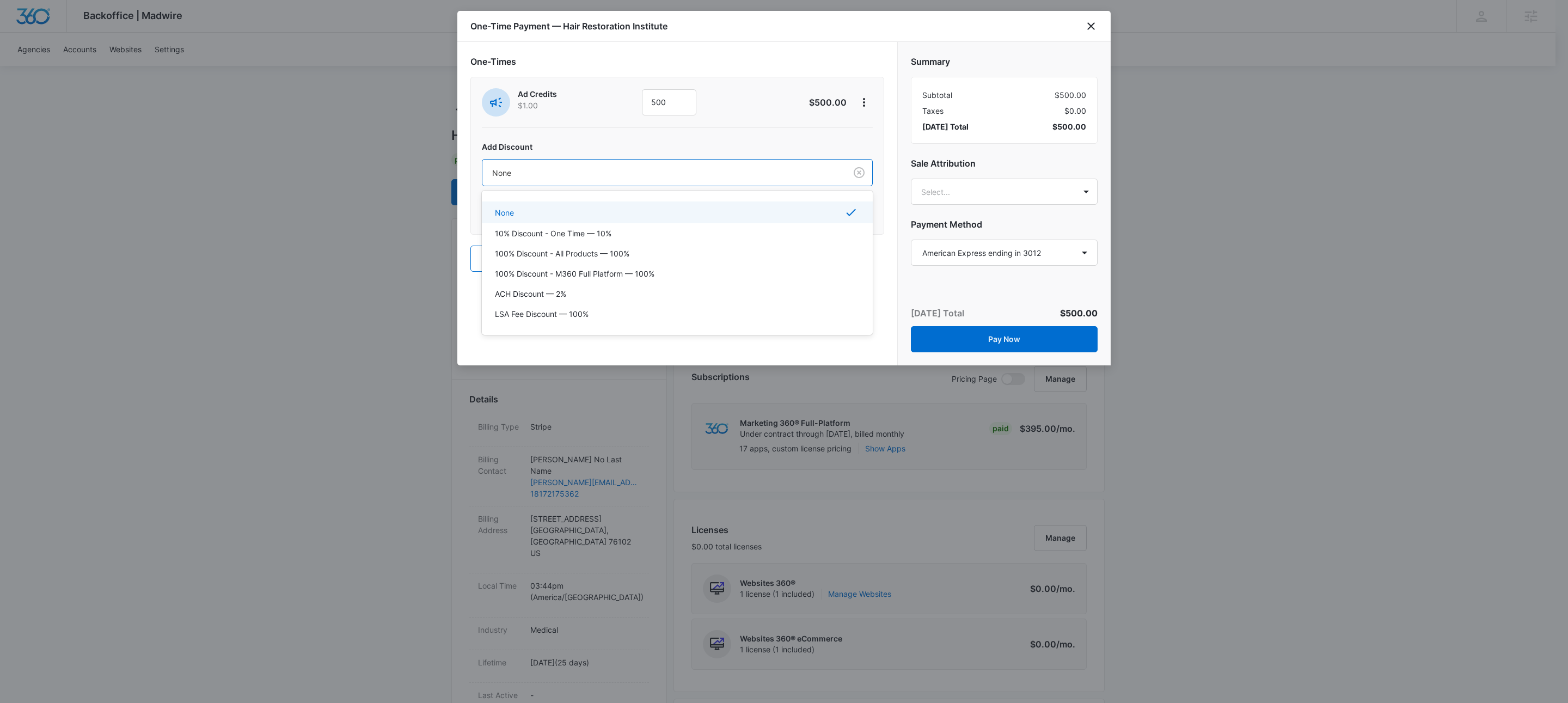
click at [576, 171] on div at bounding box center [662, 173] width 340 height 13
click at [568, 253] on p "100% Discount - All Products — 100%" at bounding box center [561, 254] width 134 height 12
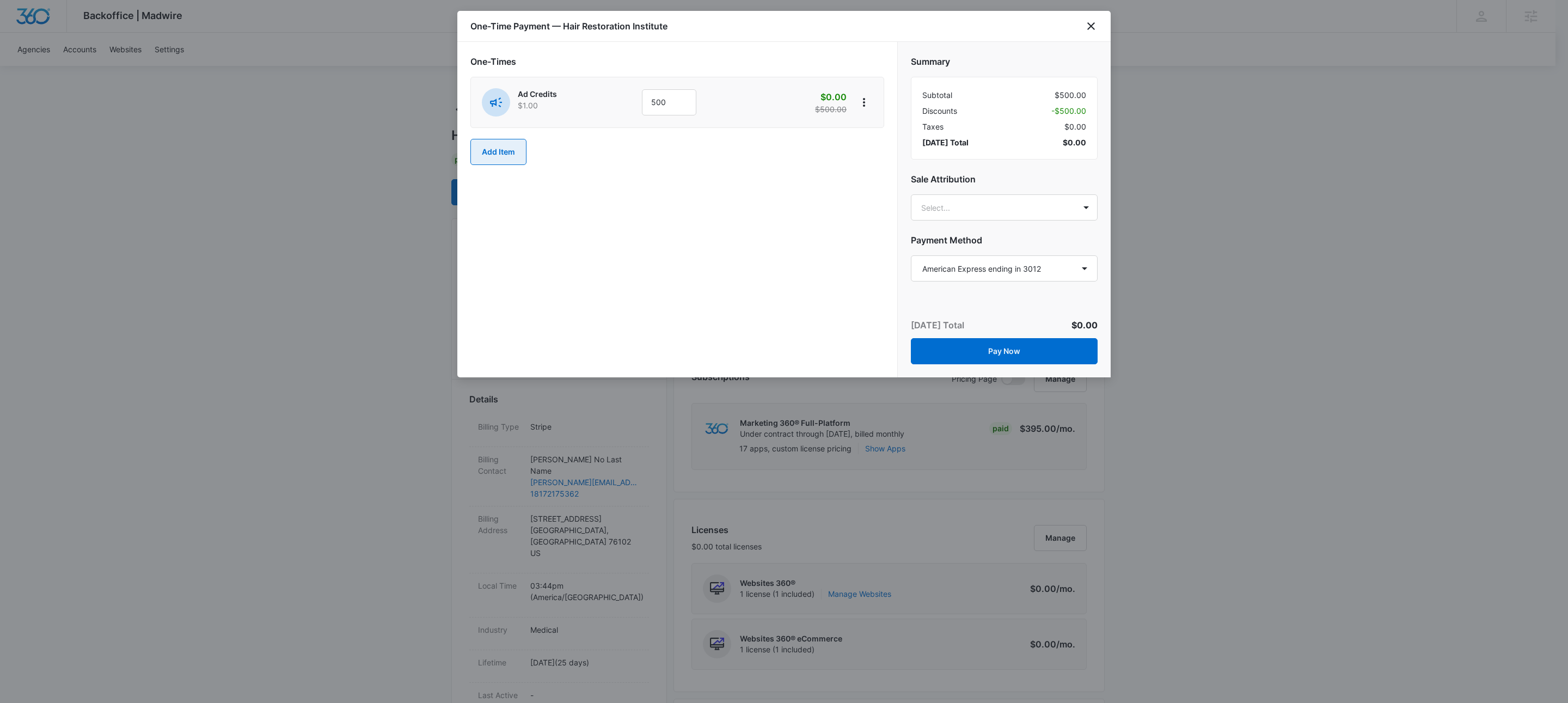
click at [498, 161] on button "Add Item" at bounding box center [498, 151] width 56 height 26
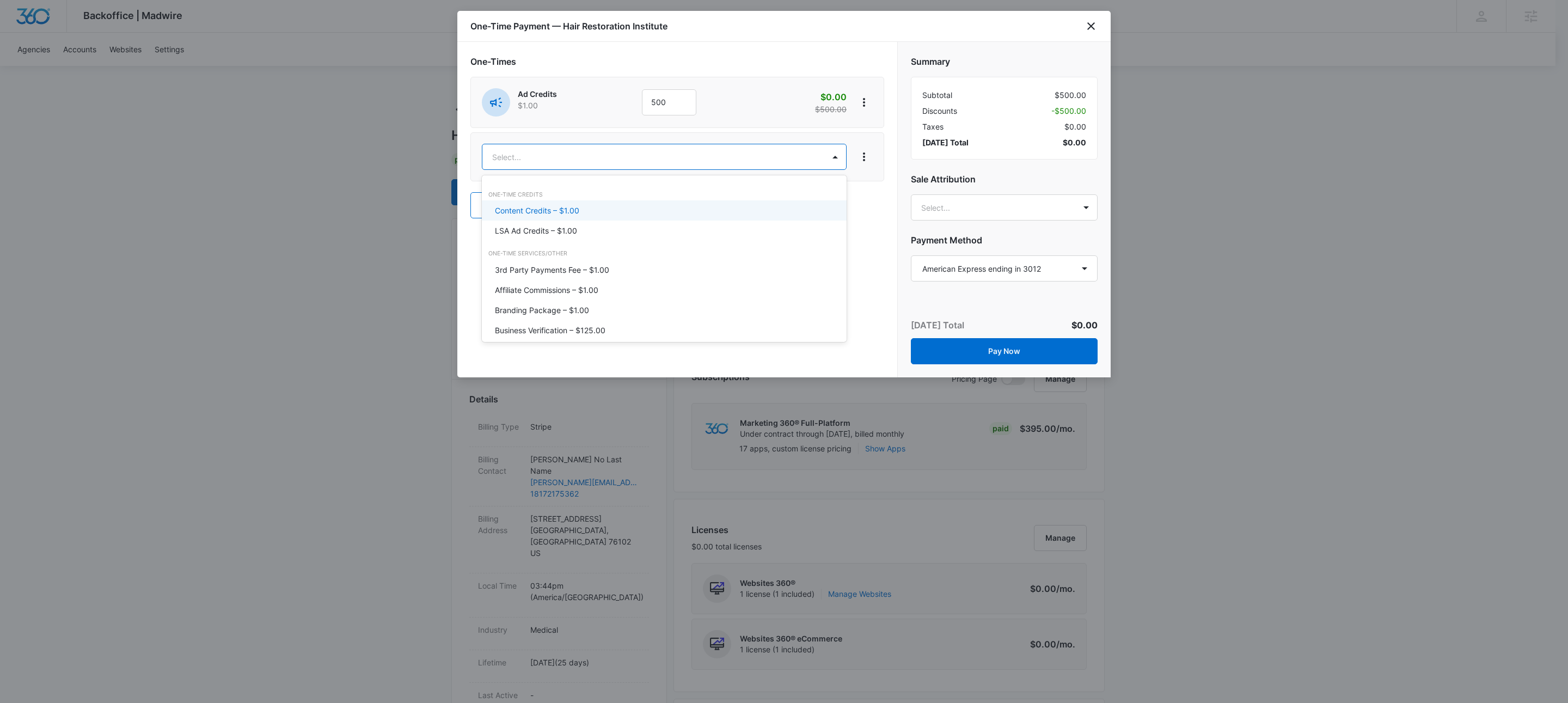
click at [553, 209] on p "Content Credits – $1.00" at bounding box center [536, 211] width 84 height 12
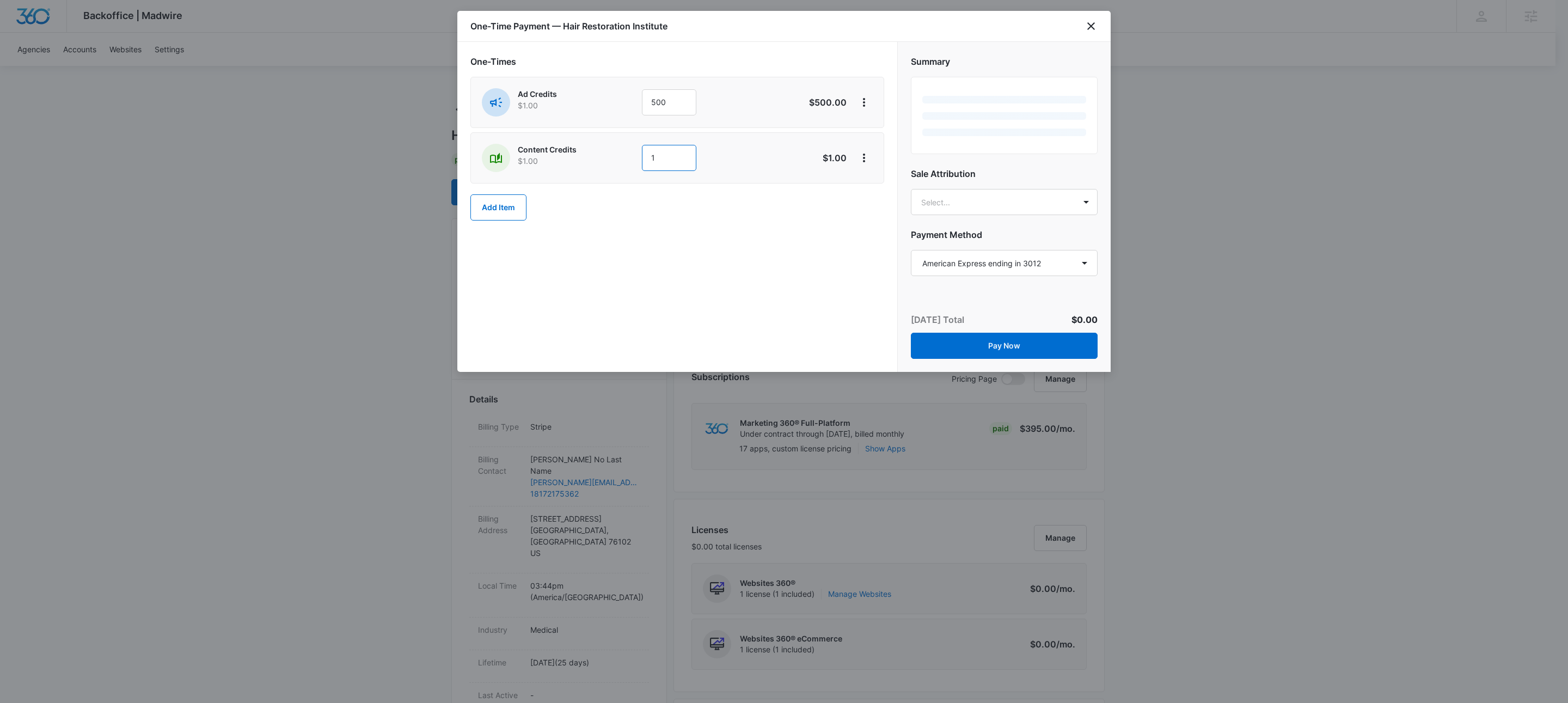
click at [662, 159] on input "1" at bounding box center [668, 157] width 54 height 26
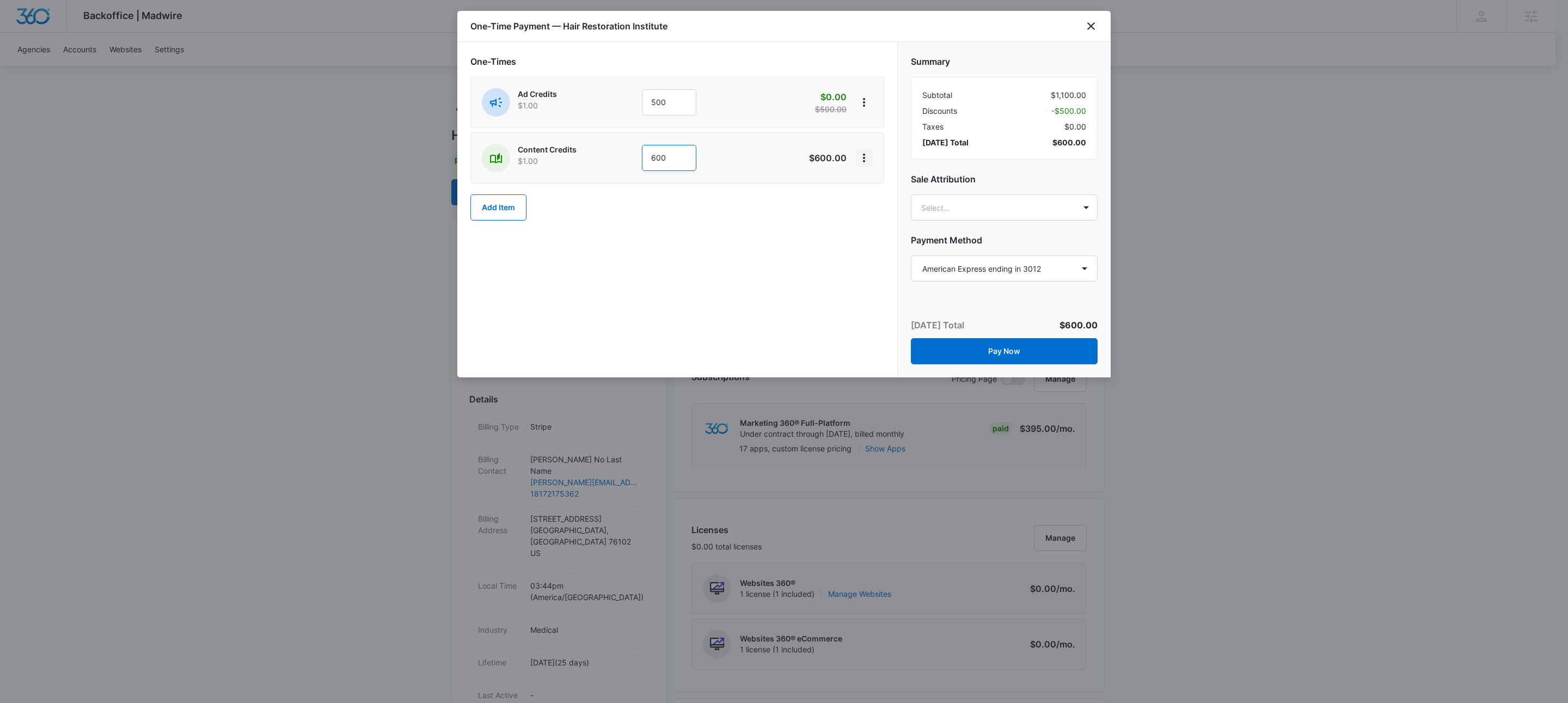
type input "600"
click at [857, 154] on icon "View More" at bounding box center [864, 158] width 13 height 13
click at [870, 182] on button "Add Discount" at bounding box center [899, 190] width 87 height 17
click at [503, 232] on div at bounding box center [662, 228] width 340 height 13
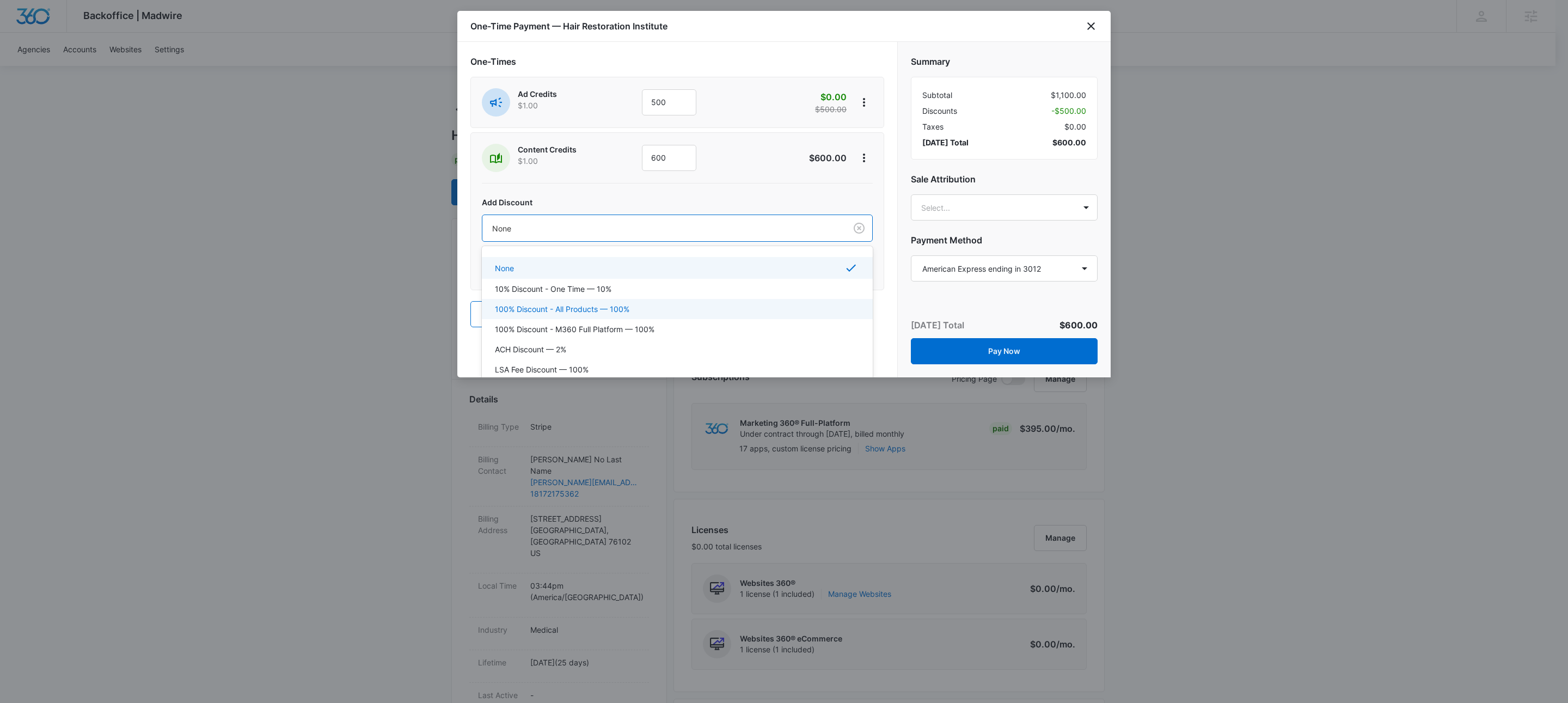
click at [596, 305] on p "100% Discount - All Products — 100%" at bounding box center [561, 309] width 134 height 12
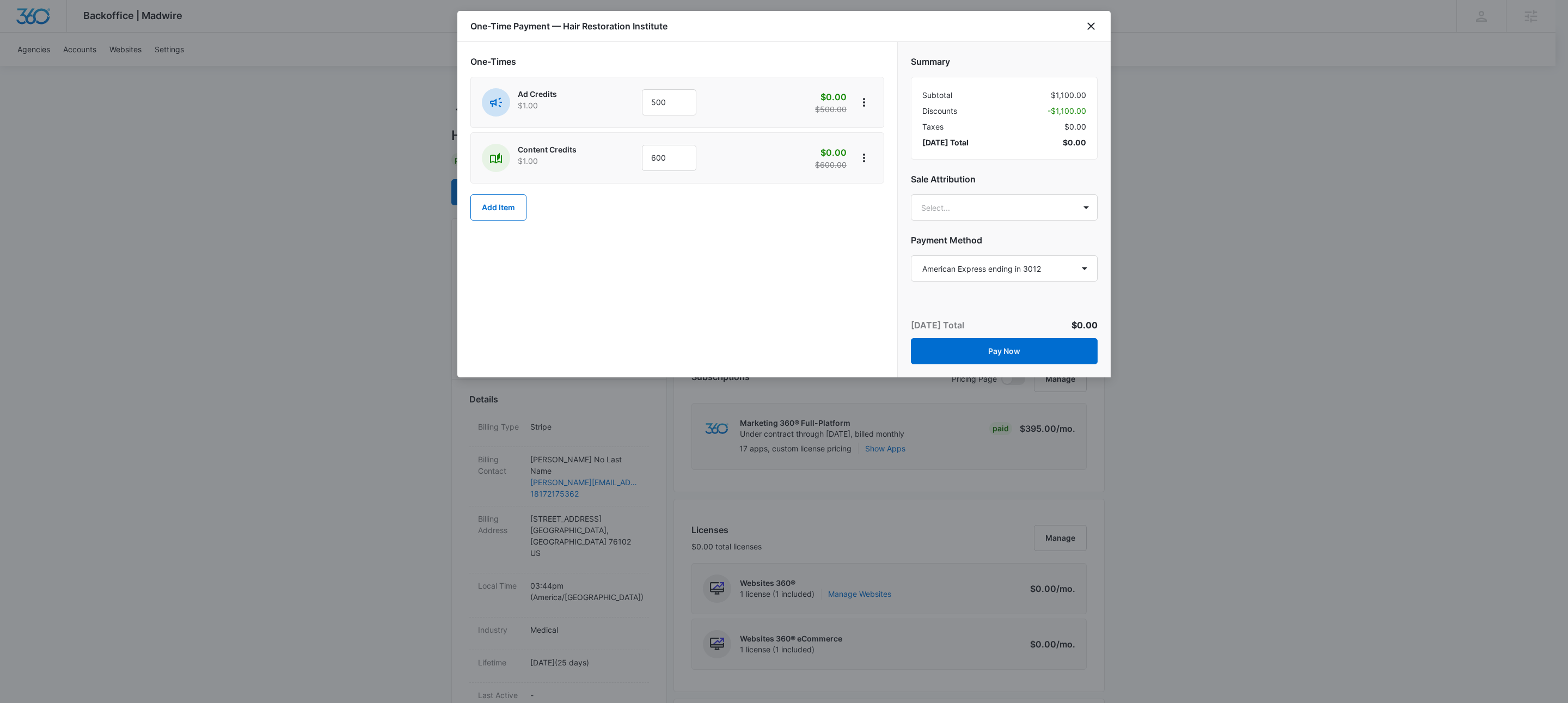
click at [633, 308] on div "One-Times Ad Credits $1.00 500 $0.00 $500.00 Content Credits $1.00 600 $0.00 $6…" at bounding box center [677, 209] width 440 height 335
click at [987, 358] on button "Pay Now" at bounding box center [1004, 351] width 187 height 26
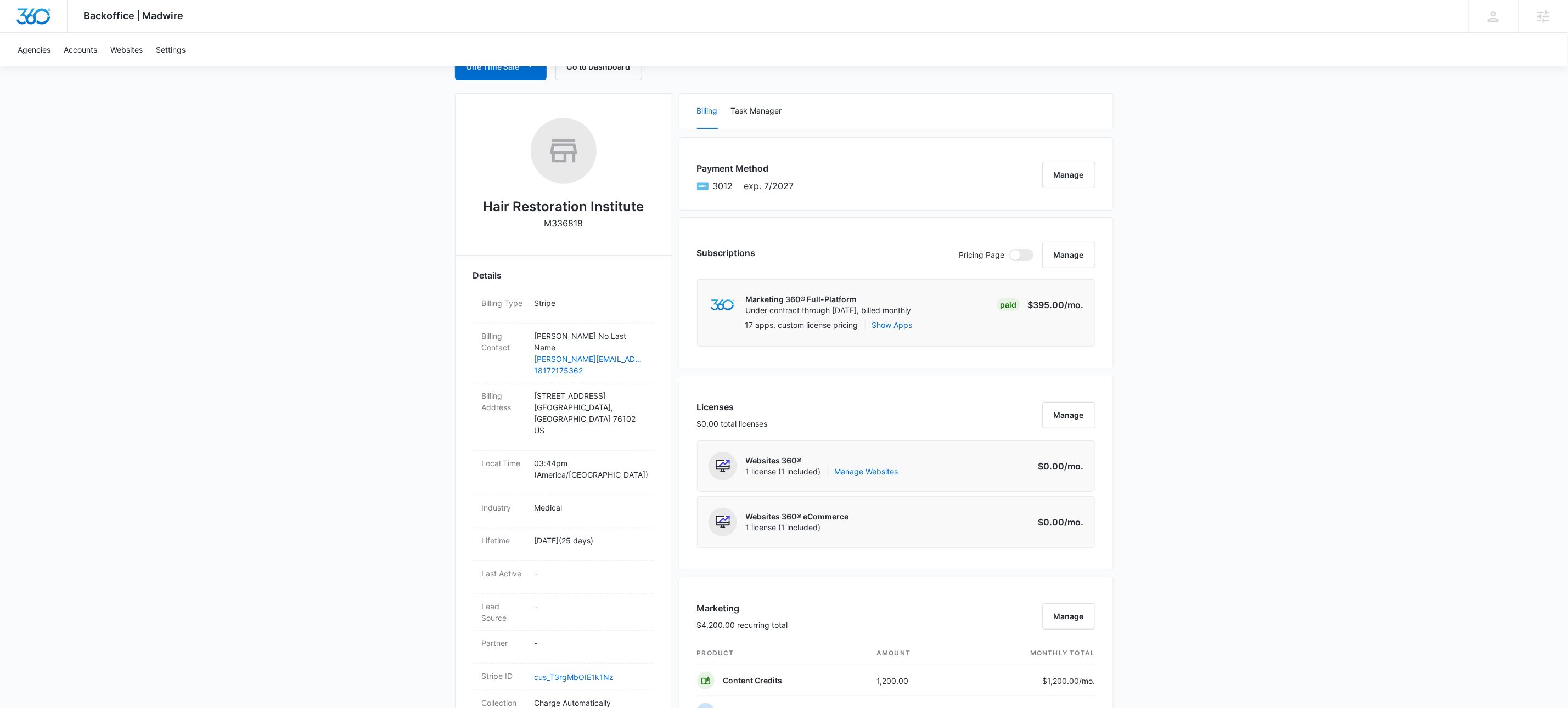
scroll to position [927, 0]
